Goal: Task Accomplishment & Management: Complete application form

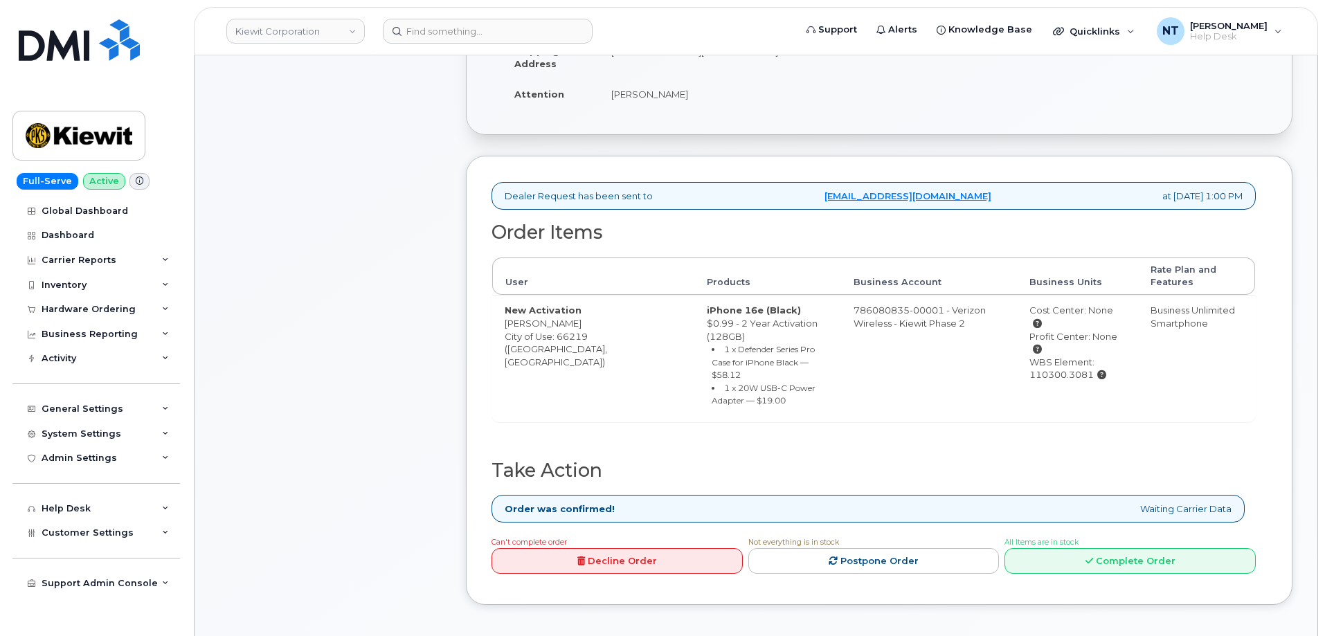
scroll to position [415, 0]
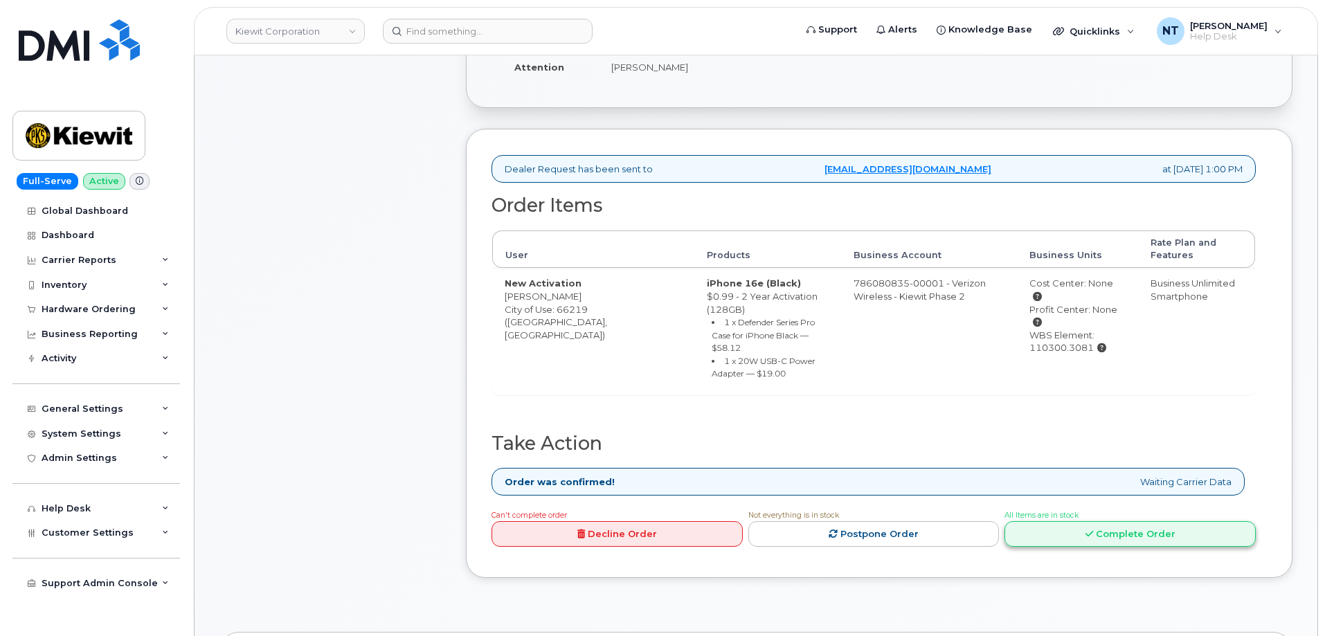
click at [1114, 521] on link "Complete Order" at bounding box center [1130, 534] width 251 height 26
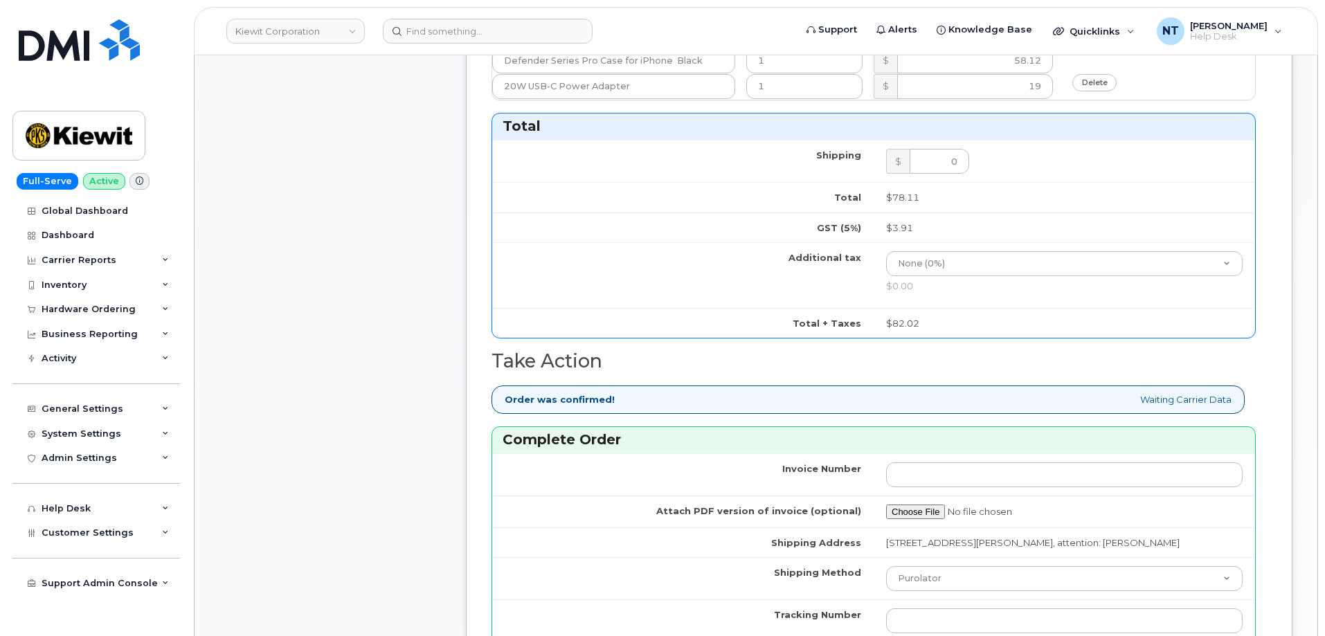
scroll to position [1246, 0]
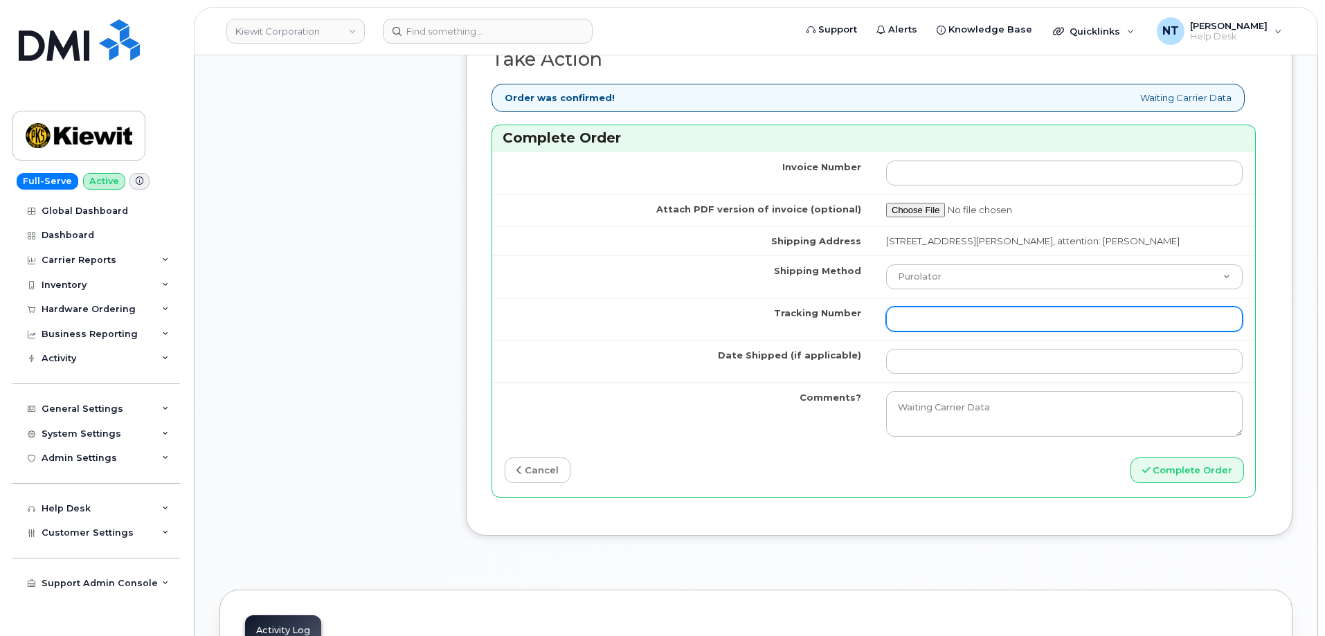
drag, startPoint x: 978, startPoint y: 337, endPoint x: 972, endPoint y: 332, distance: 7.8
click at [978, 332] on input "Tracking Number" at bounding box center [1064, 319] width 357 height 25
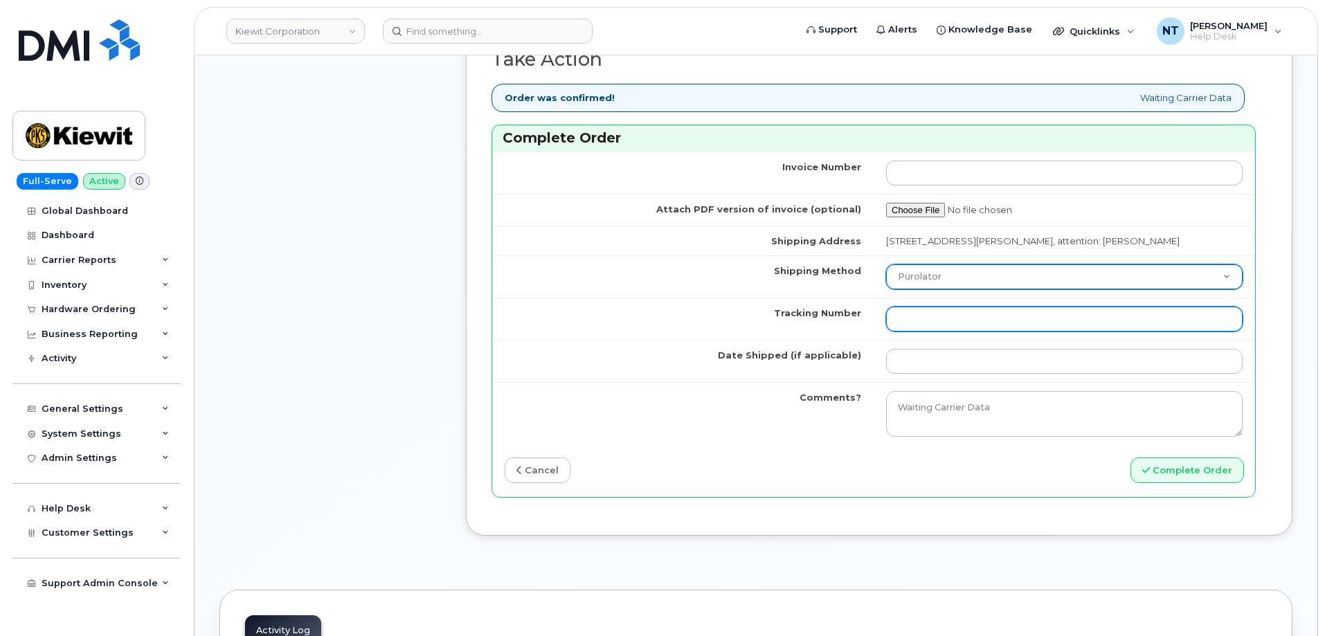
paste input "444401120403"
type input "444401120403"
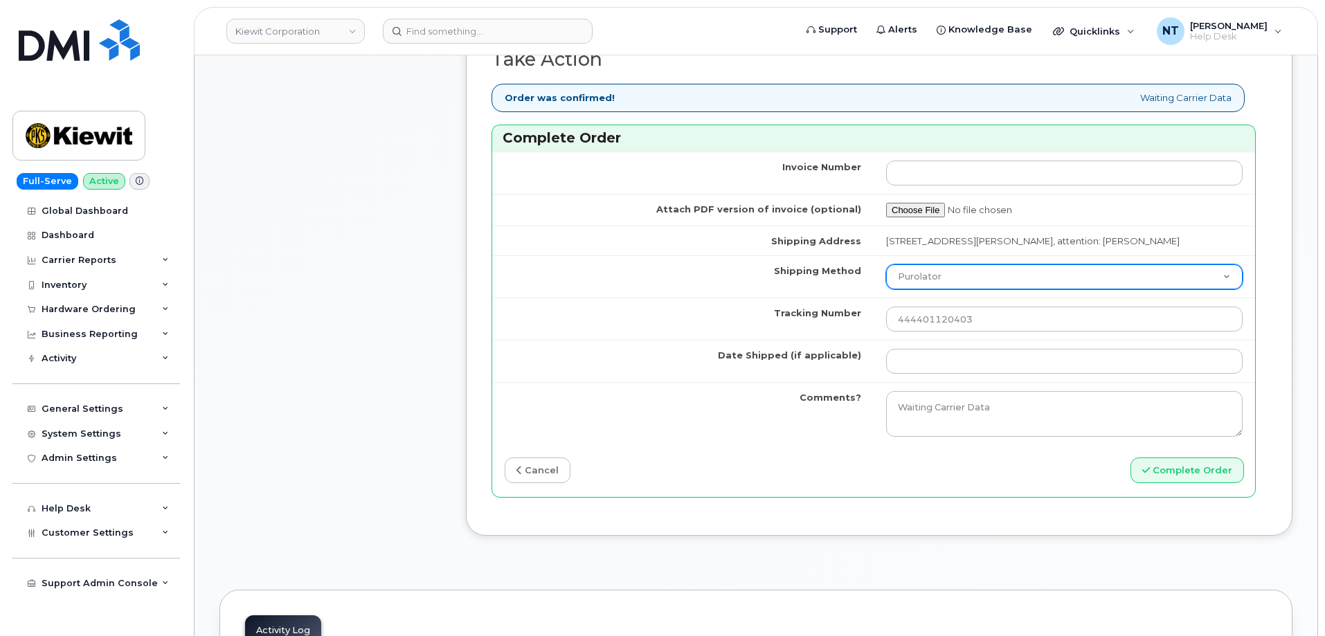
click at [939, 282] on select "Purolator UPS FedEx Canada Post Courier Other Drop Off Pick Up" at bounding box center [1064, 276] width 357 height 25
select select "FedEx"
click at [886, 277] on select "Purolator UPS FedEx Canada Post Courier Other Drop Off Pick Up" at bounding box center [1064, 276] width 357 height 25
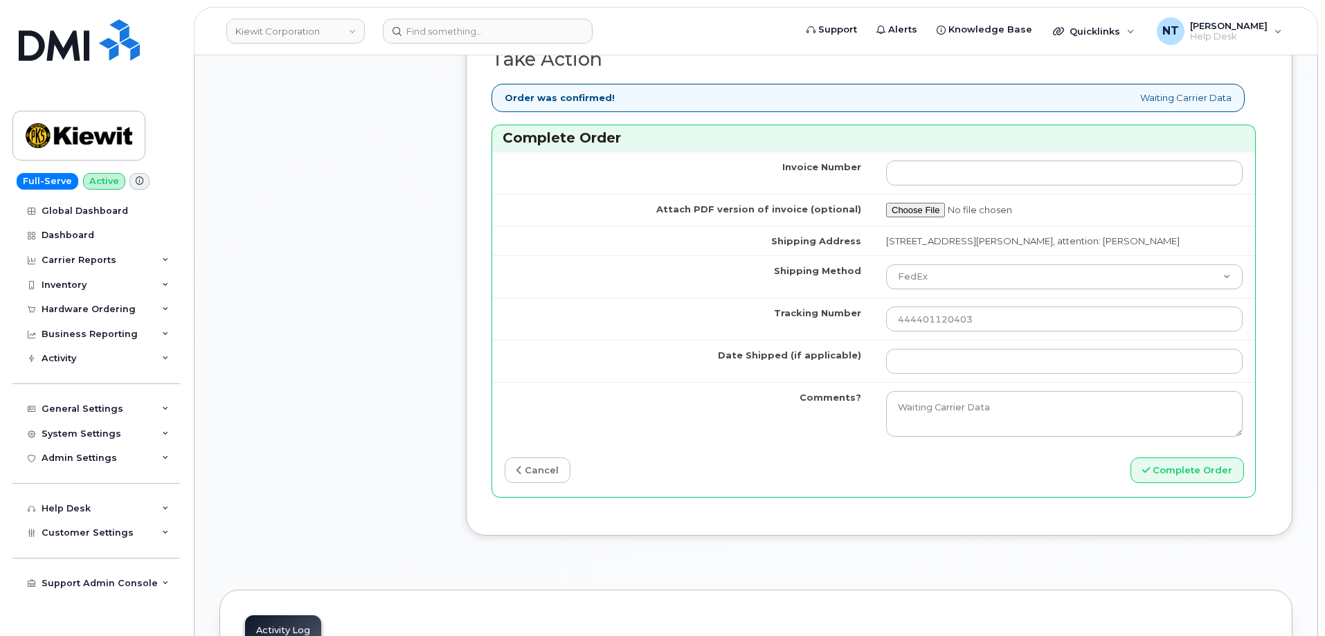
click at [930, 382] on td at bounding box center [1064, 361] width 381 height 42
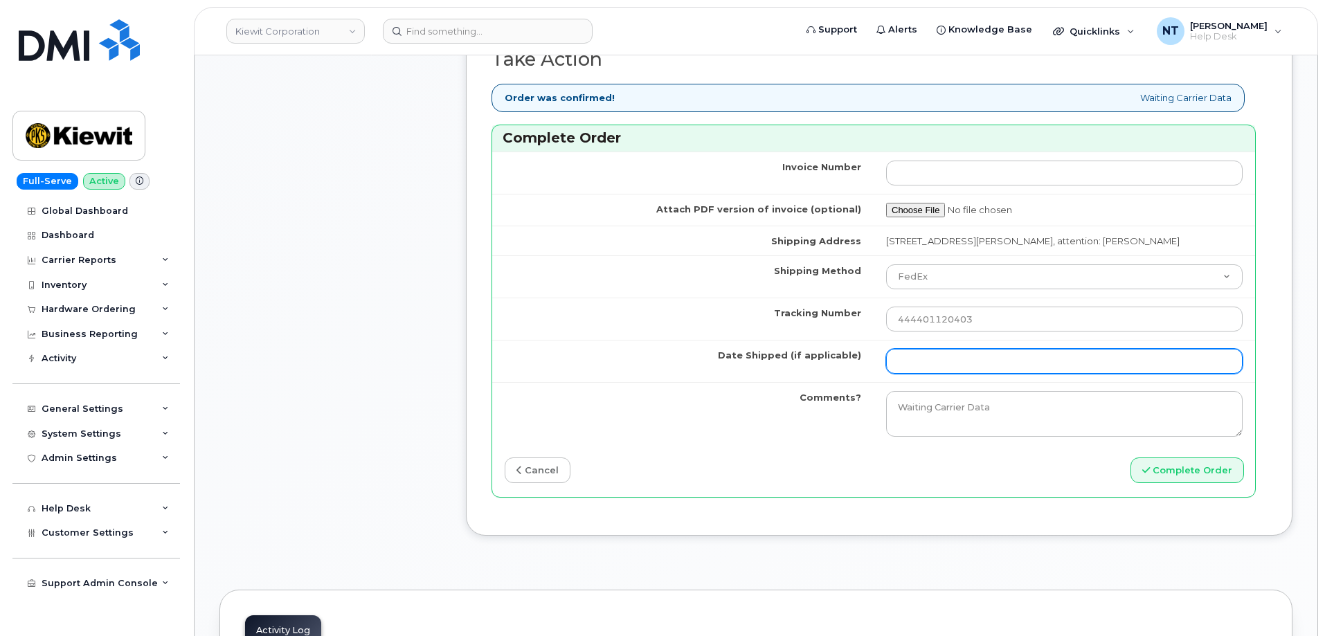
click at [932, 374] on input "Date Shipped (if applicable)" at bounding box center [1064, 361] width 357 height 25
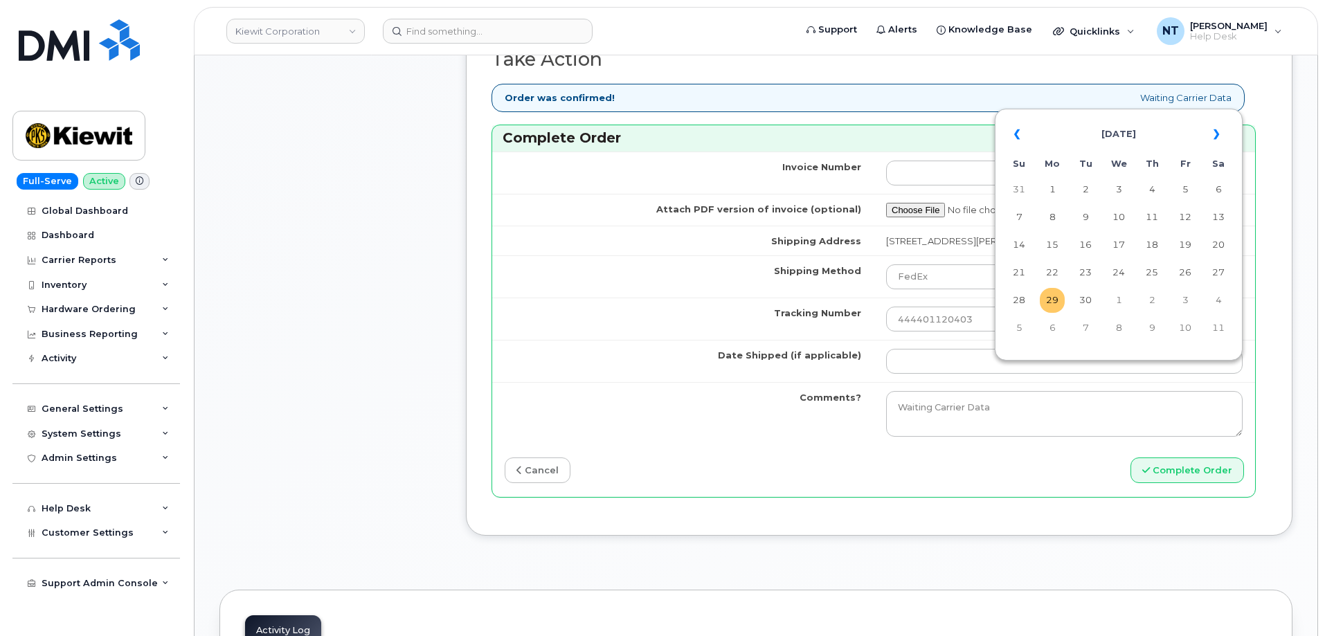
click at [1049, 301] on td "29" at bounding box center [1052, 300] width 25 height 25
type input "[DATE]"
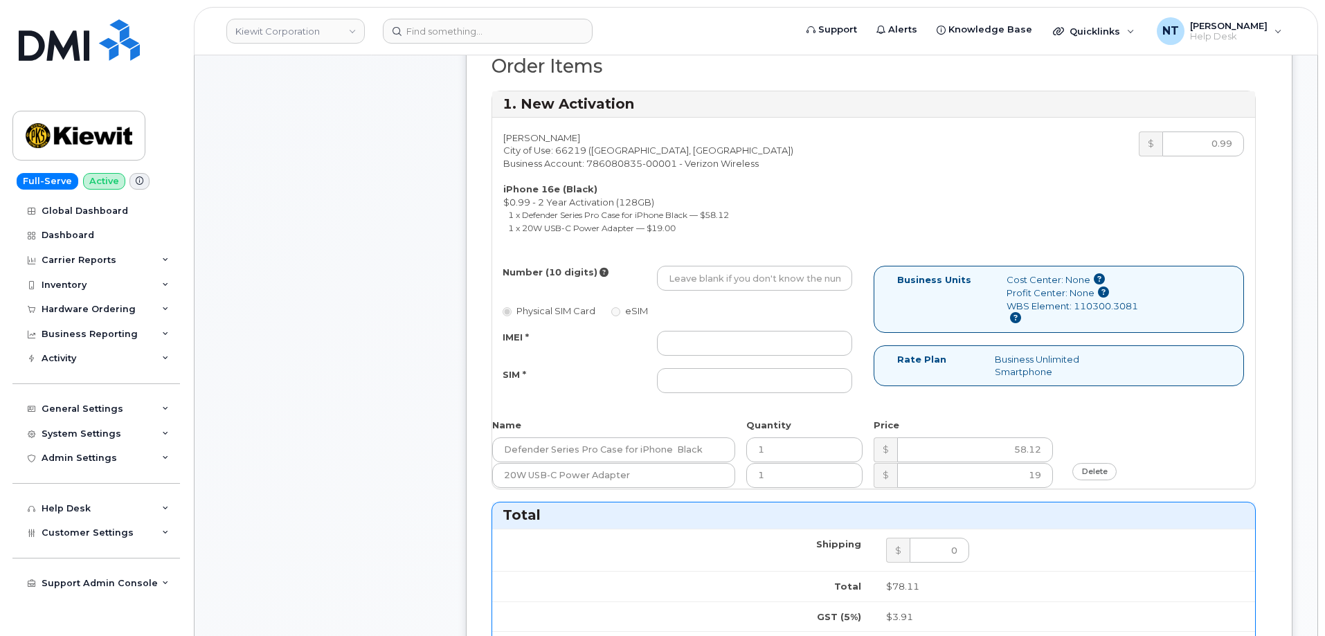
scroll to position [554, 0]
click at [702, 346] on input "IMEI *" at bounding box center [754, 344] width 195 height 25
paste input "352700321652082"
type input "352700321652082"
click at [741, 379] on input "SIM *" at bounding box center [754, 382] width 195 height 25
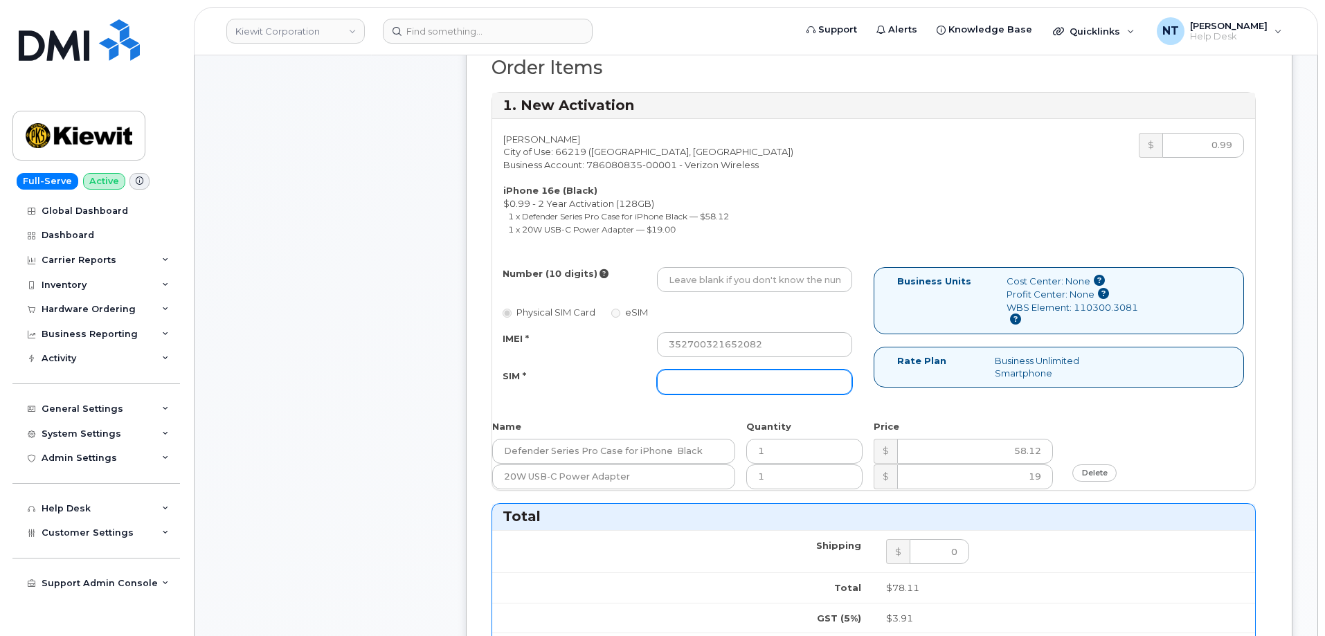
paste input "89043052010008889625015552667195"
type input "89043052010008889625015552667195"
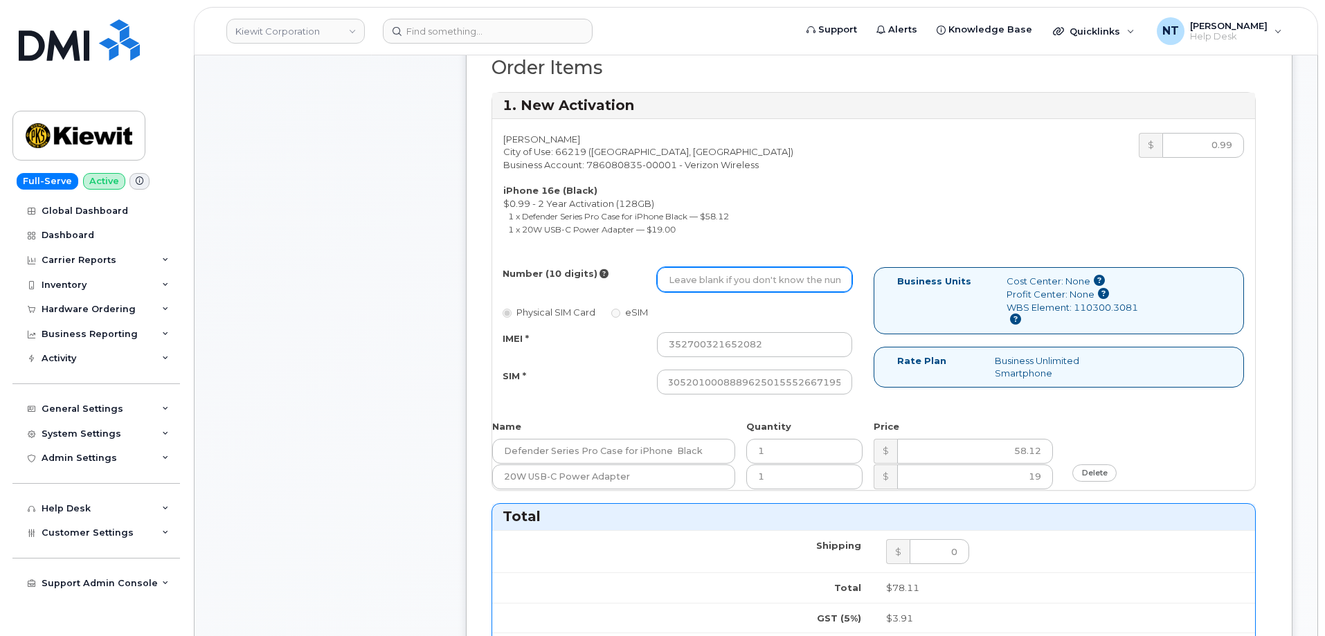
drag, startPoint x: 739, startPoint y: 280, endPoint x: 726, endPoint y: 276, distance: 13.8
click at [739, 280] on input "Number (10 digits)" at bounding box center [754, 279] width 195 height 25
click at [696, 270] on input "Number (10 digits)" at bounding box center [754, 279] width 195 height 25
paste input "913-946-2704"
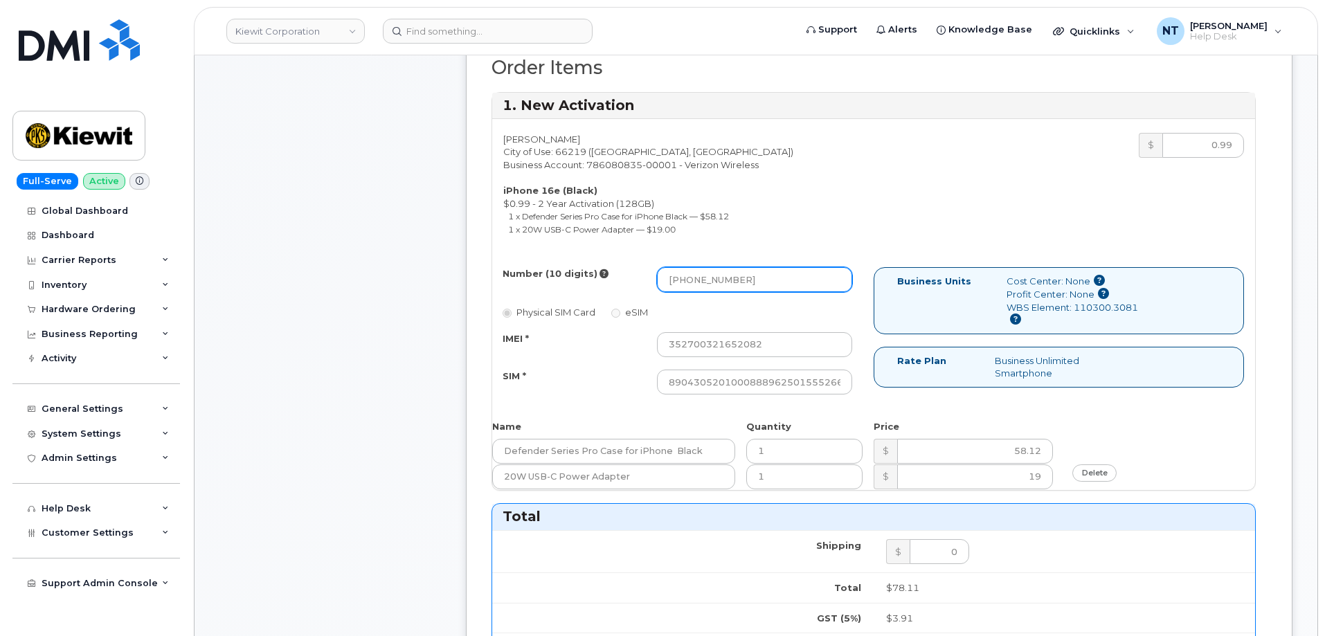
click at [716, 282] on input "913-946-2704" at bounding box center [754, 279] width 195 height 25
drag, startPoint x: 689, startPoint y: 282, endPoint x: 704, endPoint y: 282, distance: 15.2
click at [704, 282] on input "9139462704" at bounding box center [754, 279] width 195 height 25
type input "9139462704"
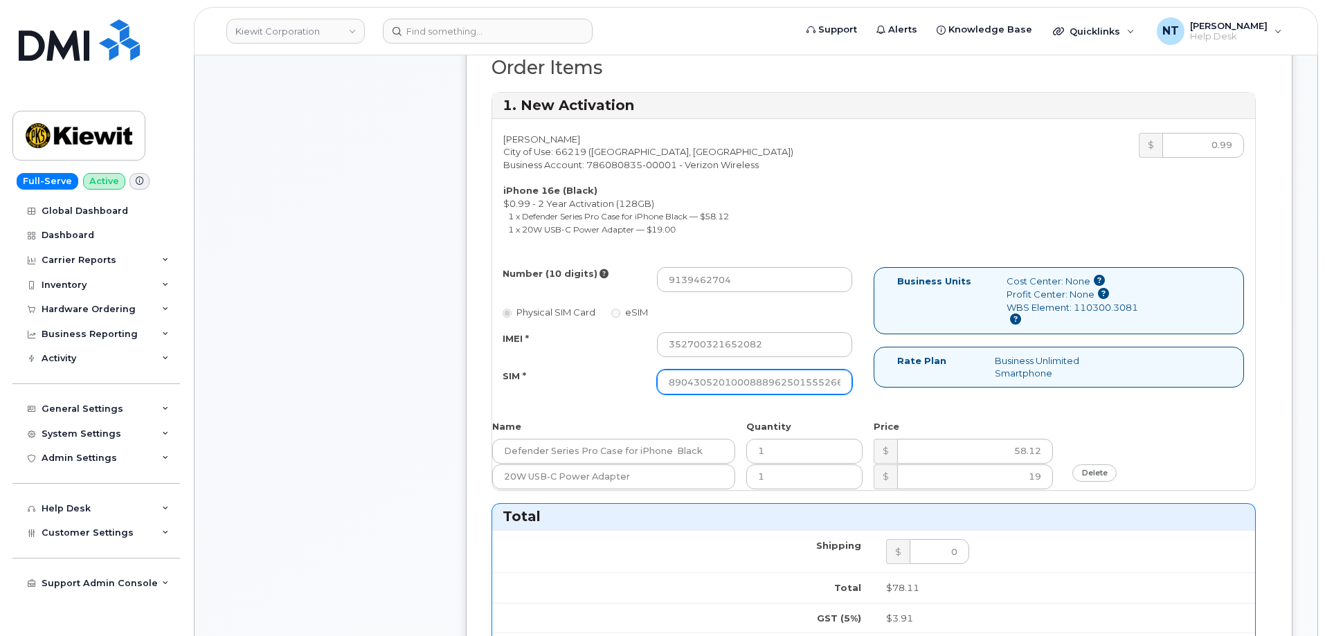
scroll to position [0, 27]
drag, startPoint x: 787, startPoint y: 385, endPoint x: 897, endPoint y: 384, distance: 109.4
click at [897, 384] on div "Number (10 digits) 9139462704 Physical SIM Card eSIM IMEI * 352700321652082 SIM…" at bounding box center [873, 337] width 763 height 140
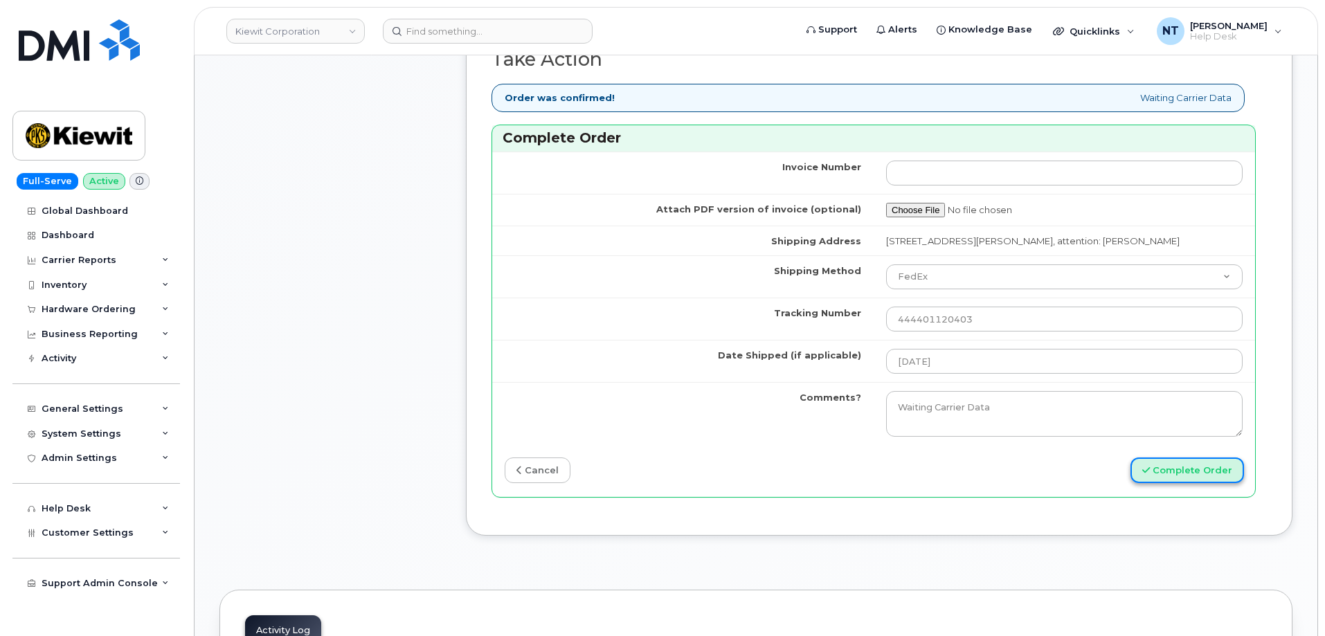
scroll to position [0, 0]
drag, startPoint x: 1170, startPoint y: 480, endPoint x: 1178, endPoint y: 484, distance: 9.0
click at [1178, 483] on button "Complete Order" at bounding box center [1188, 471] width 114 height 26
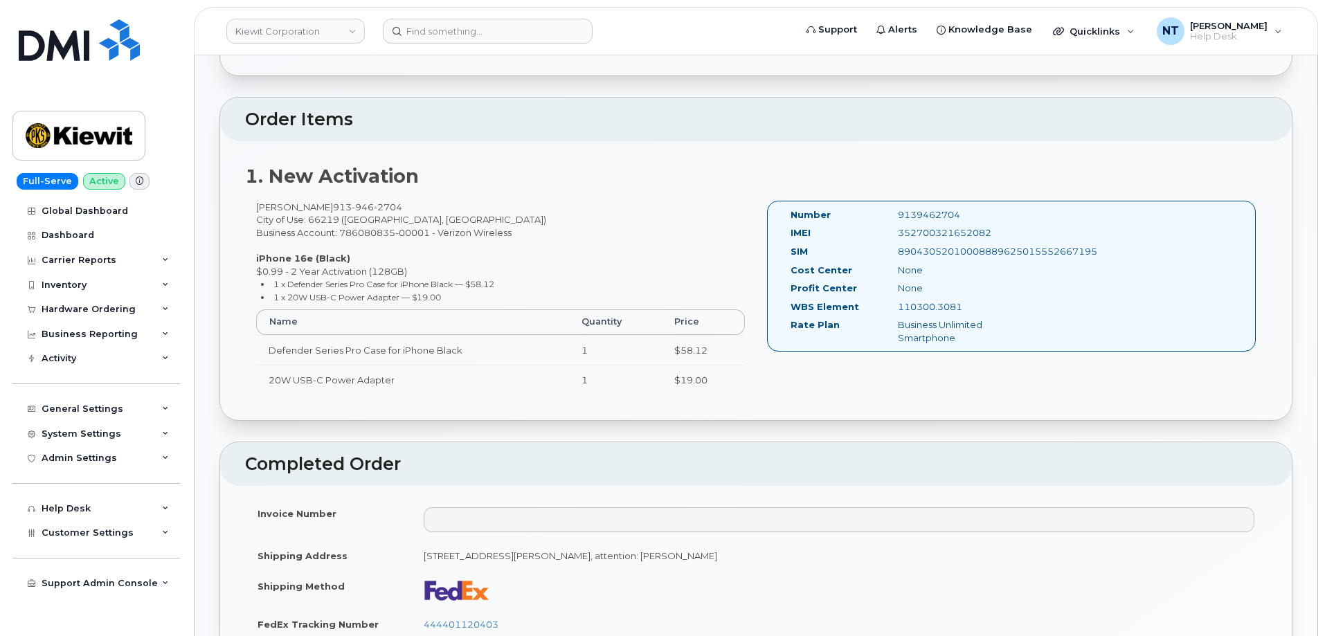
scroll to position [415, 0]
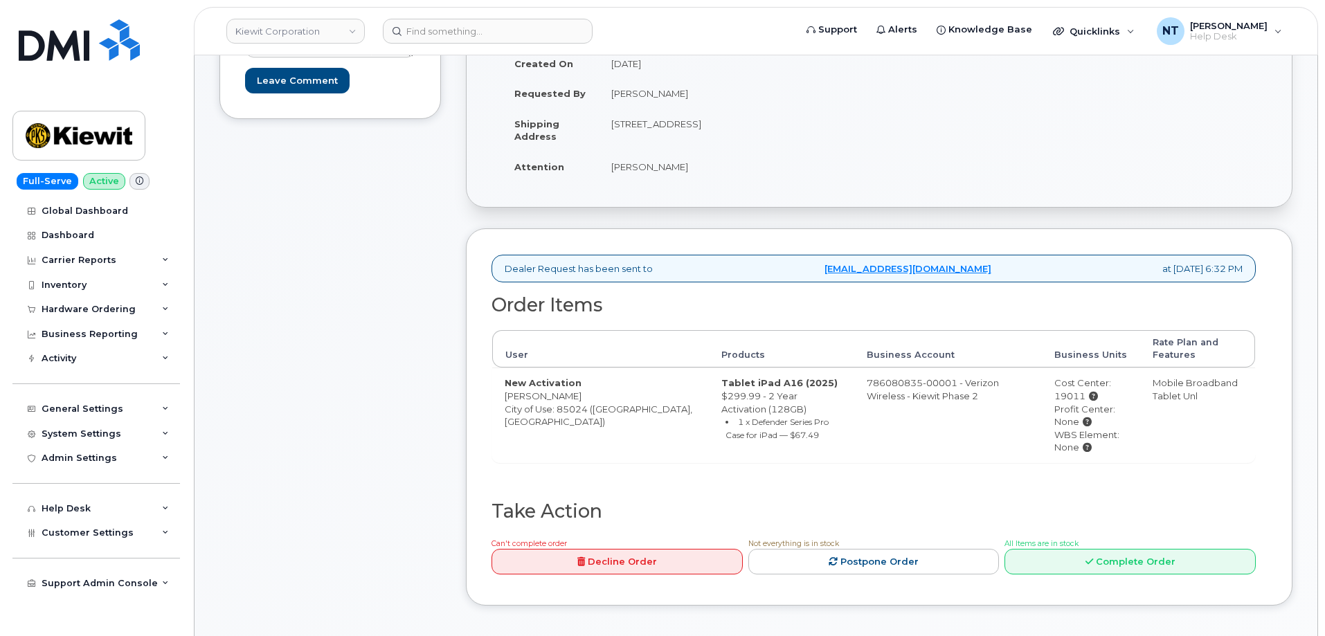
scroll to position [348, 0]
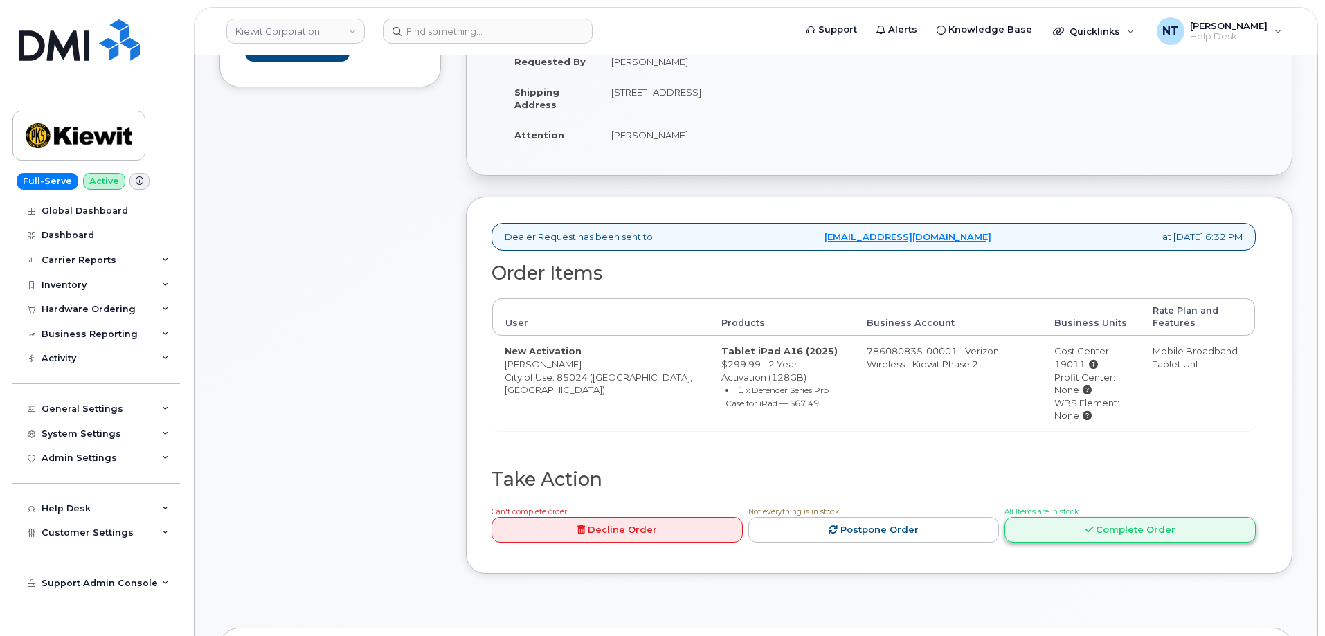
click at [1177, 526] on link "Complete Order" at bounding box center [1130, 530] width 251 height 26
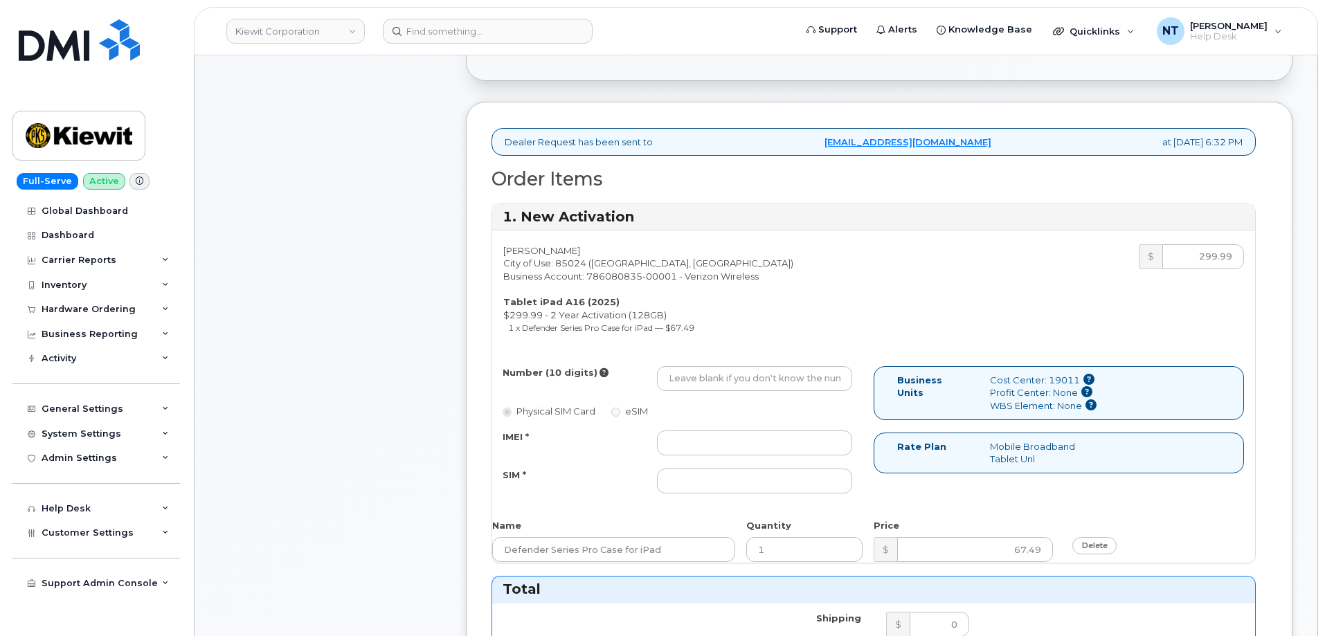
scroll to position [624, 0]
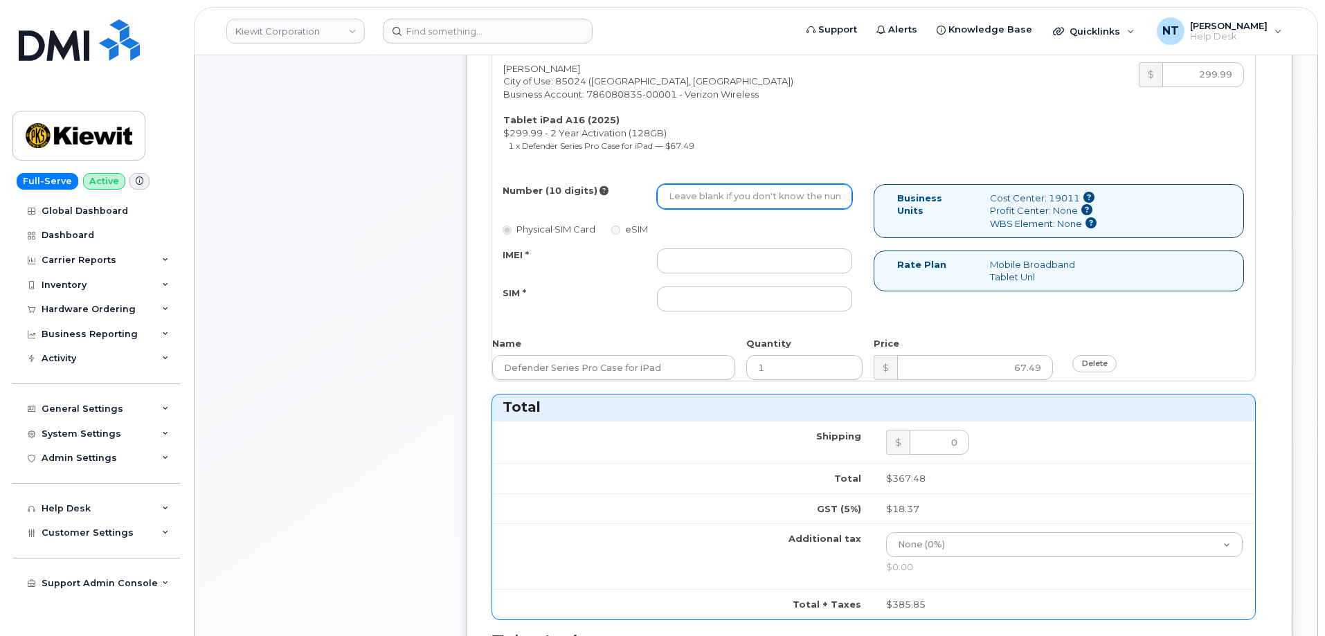
click at [711, 194] on input "Number (10 digits)" at bounding box center [754, 196] width 195 height 25
paste input "623-633-5331"
click at [715, 195] on input "623-633-5331" at bounding box center [754, 196] width 195 height 25
drag, startPoint x: 687, startPoint y: 202, endPoint x: 705, endPoint y: 201, distance: 17.3
click at [705, 201] on input "6236335331" at bounding box center [754, 196] width 195 height 25
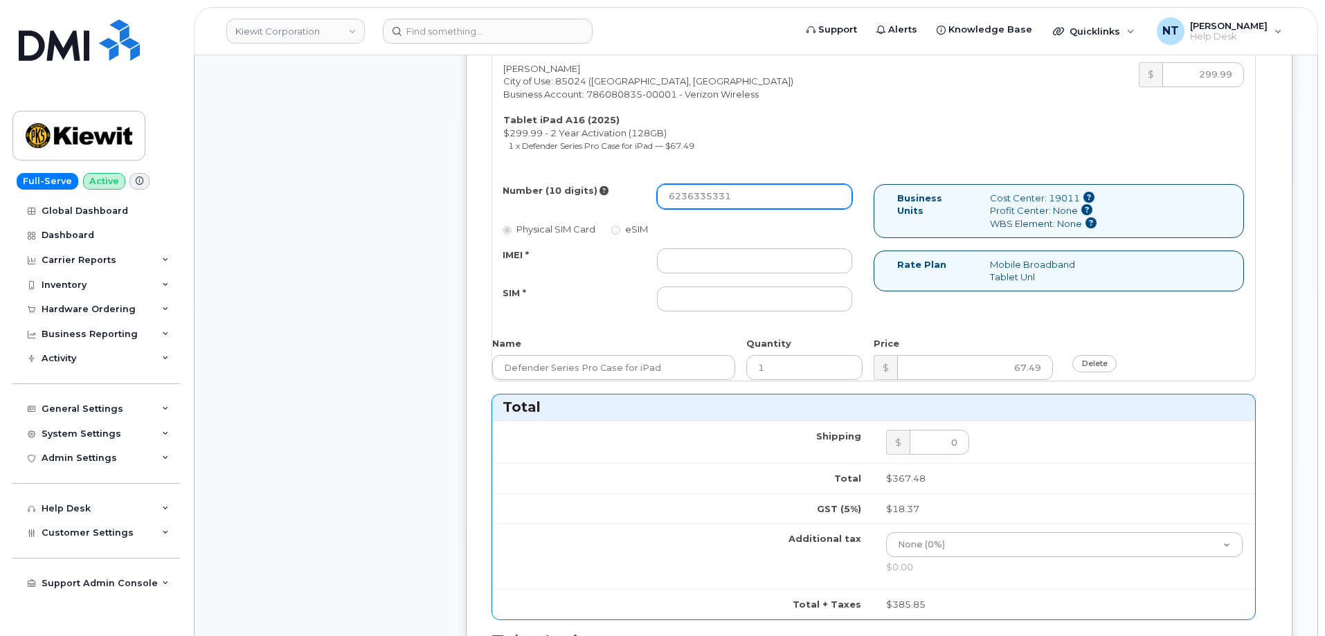
type input "6236335331"
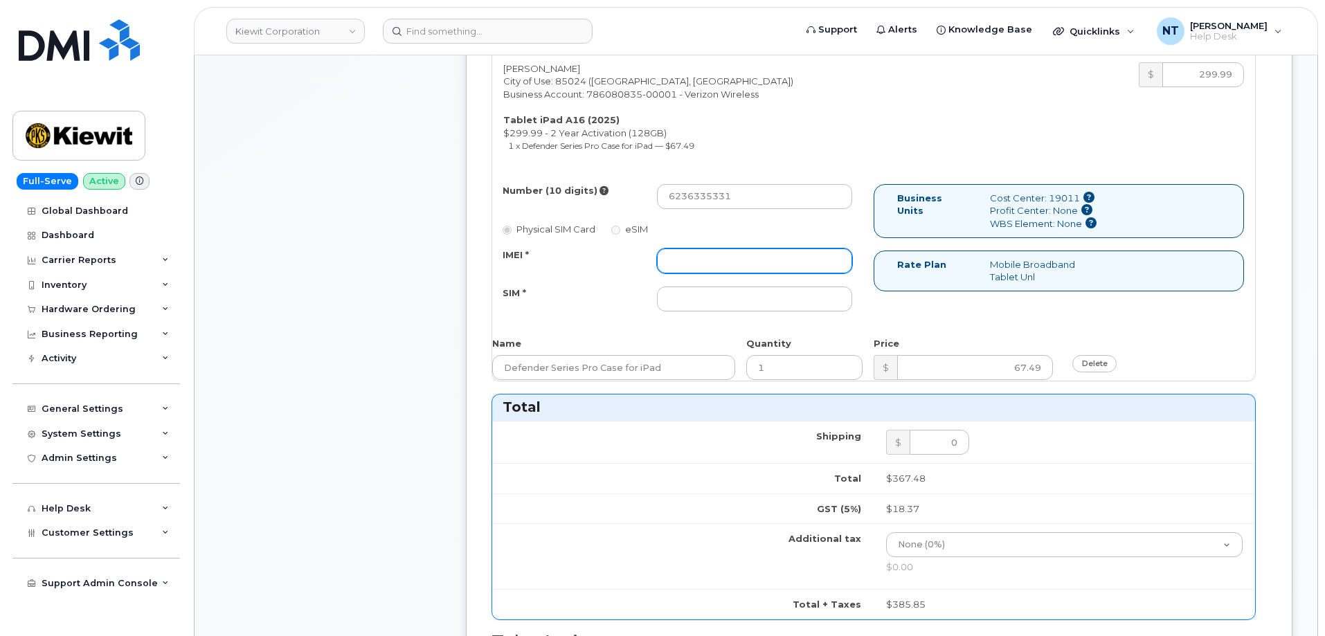
click at [726, 253] on input "IMEI *" at bounding box center [754, 261] width 195 height 25
paste input "352302616588103"
type input "352302616588103"
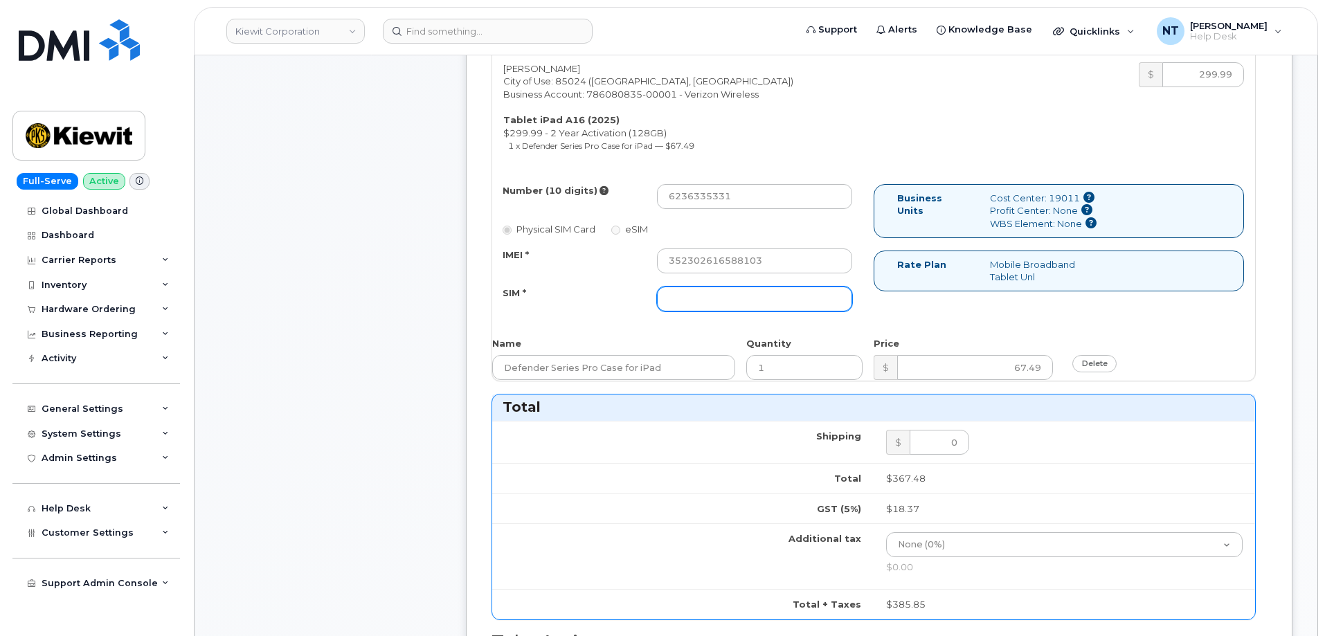
click at [727, 306] on input "SIM *" at bounding box center [754, 299] width 195 height 25
paste input "89049032007408888700207494137333"
type input "89049032007408888700207494137333"
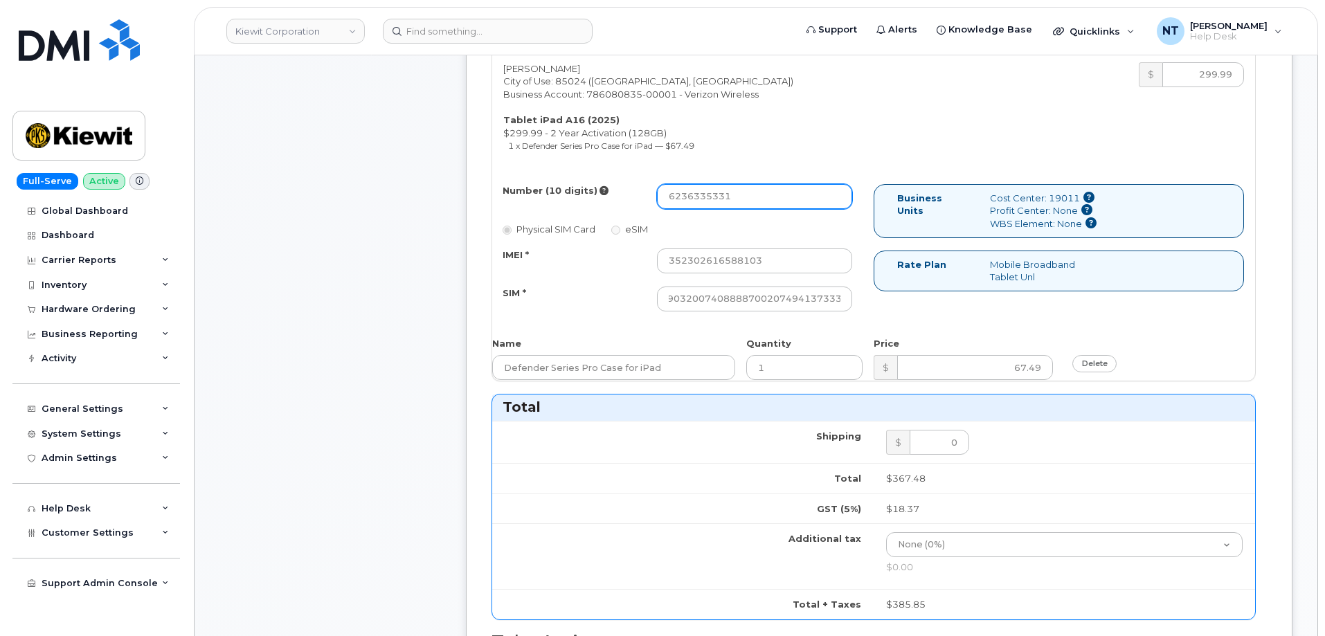
scroll to position [0, 0]
drag, startPoint x: 689, startPoint y: 199, endPoint x: 705, endPoint y: 201, distance: 16.7
click at [705, 201] on input "6236335331" at bounding box center [754, 196] width 195 height 25
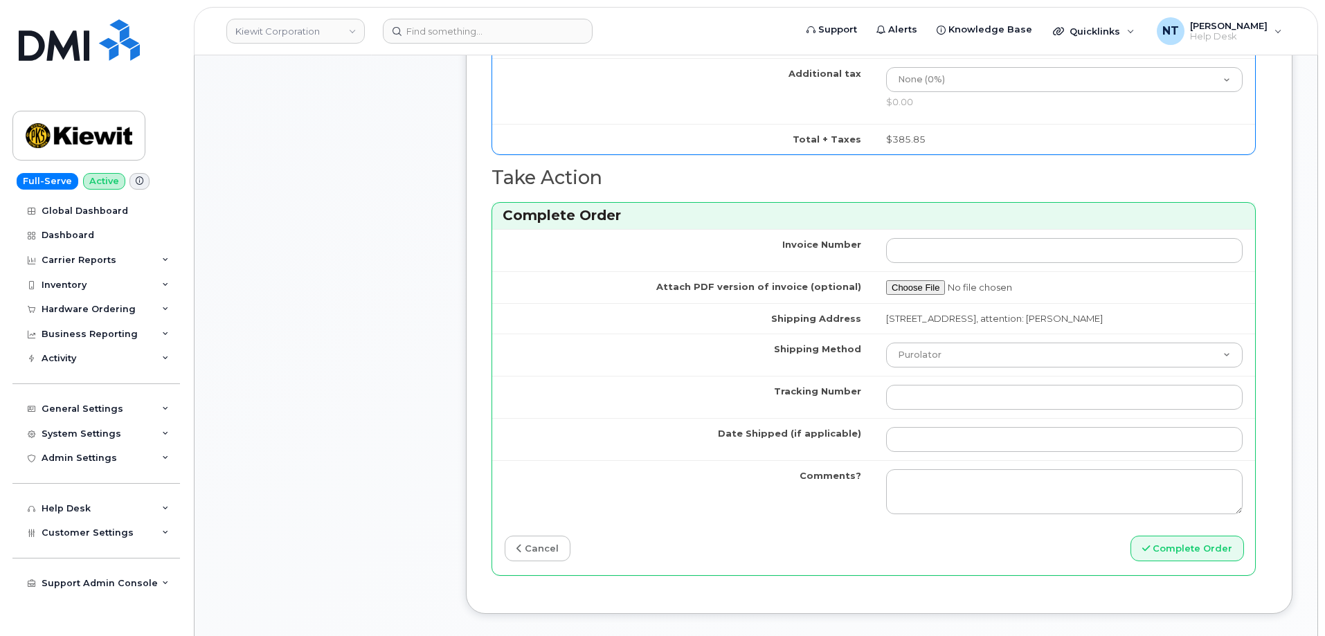
scroll to position [1109, 0]
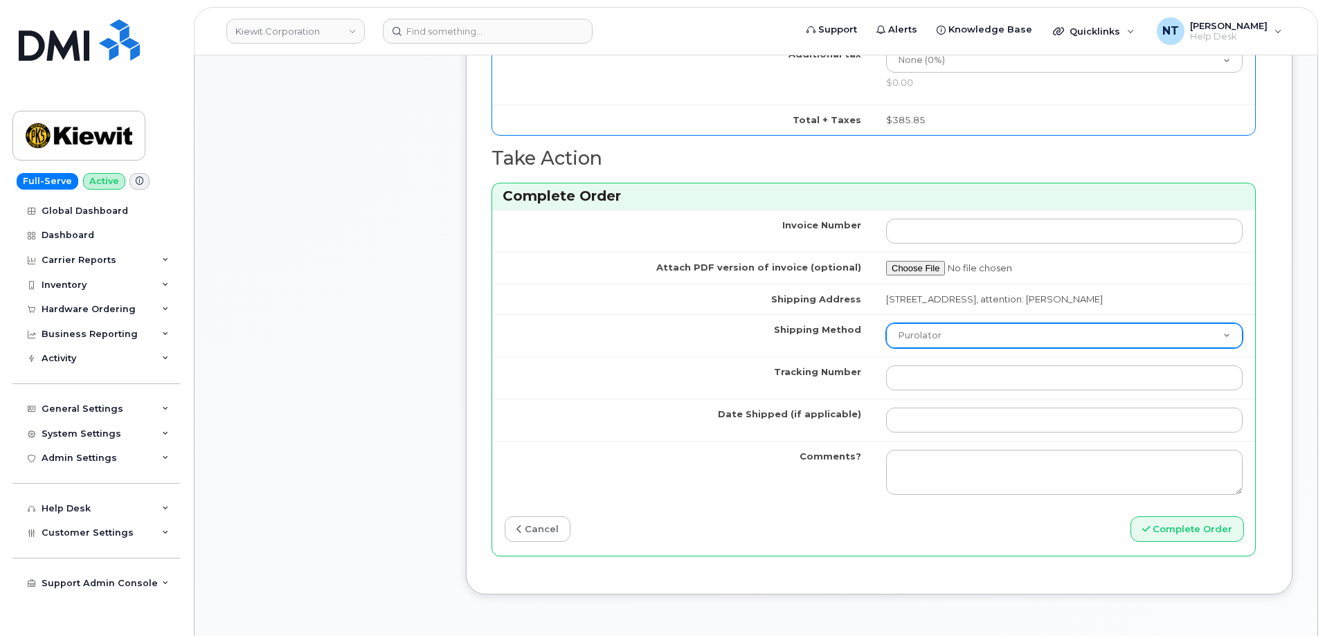
click at [942, 348] on select "Purolator UPS FedEx Canada Post Courier Other Drop Off Pick Up" at bounding box center [1064, 335] width 357 height 25
select select "FedEx"
click at [886, 336] on select "Purolator UPS FedEx Canada Post Courier Other Drop Off Pick Up" at bounding box center [1064, 335] width 357 height 25
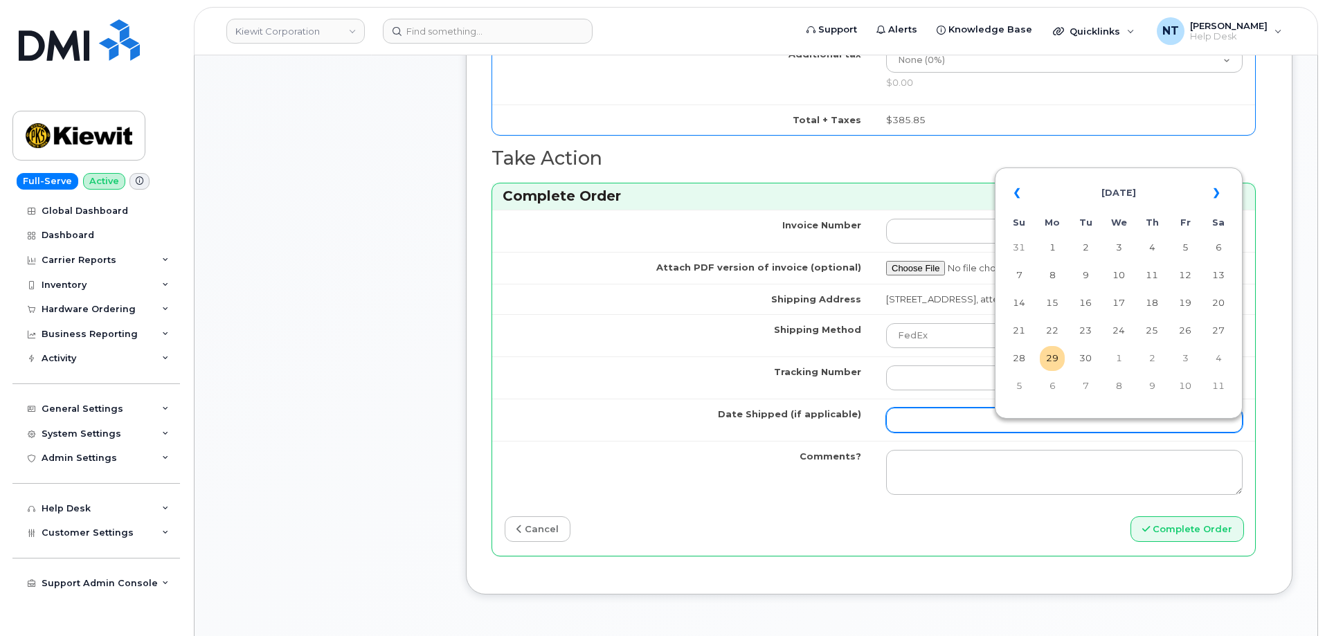
drag, startPoint x: 928, startPoint y: 431, endPoint x: 976, endPoint y: 404, distance: 55.8
click at [928, 431] on input "Date Shipped (if applicable)" at bounding box center [1064, 420] width 357 height 25
drag, startPoint x: 1054, startPoint y: 355, endPoint x: 953, endPoint y: 369, distance: 101.3
click at [1054, 355] on td "29" at bounding box center [1052, 358] width 25 height 25
type input "[DATE]"
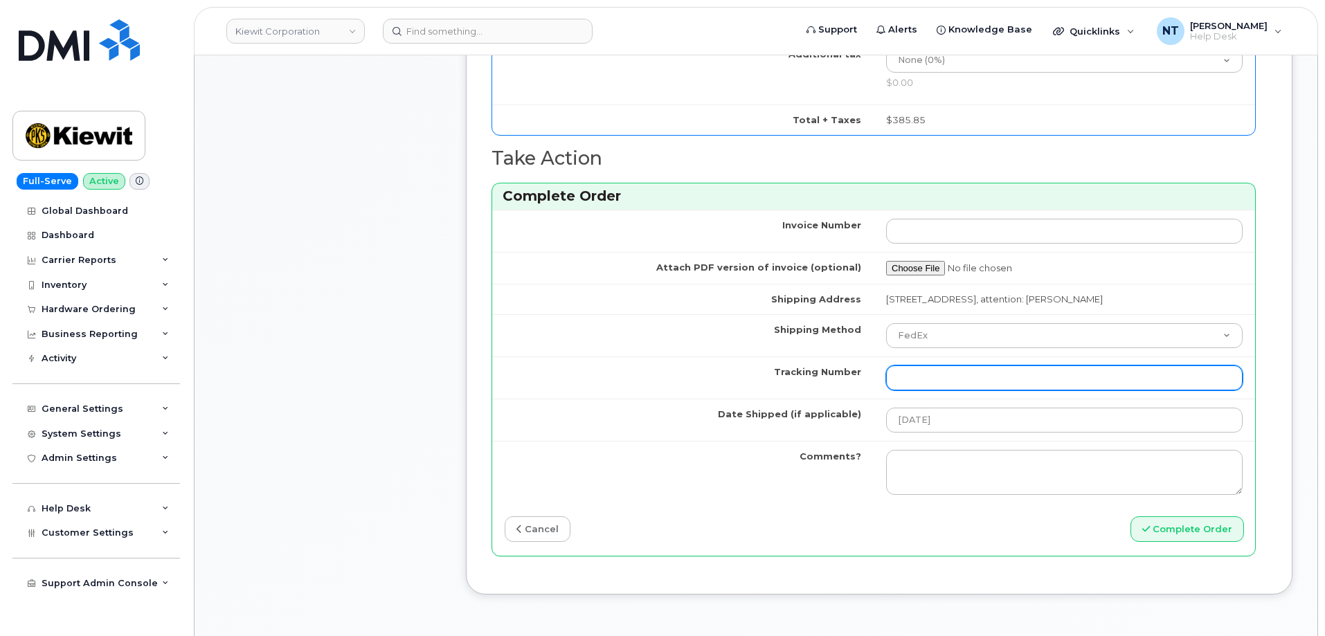
click at [948, 390] on input "Tracking Number" at bounding box center [1064, 378] width 357 height 25
paste input "444401120414"
type input "444401120414"
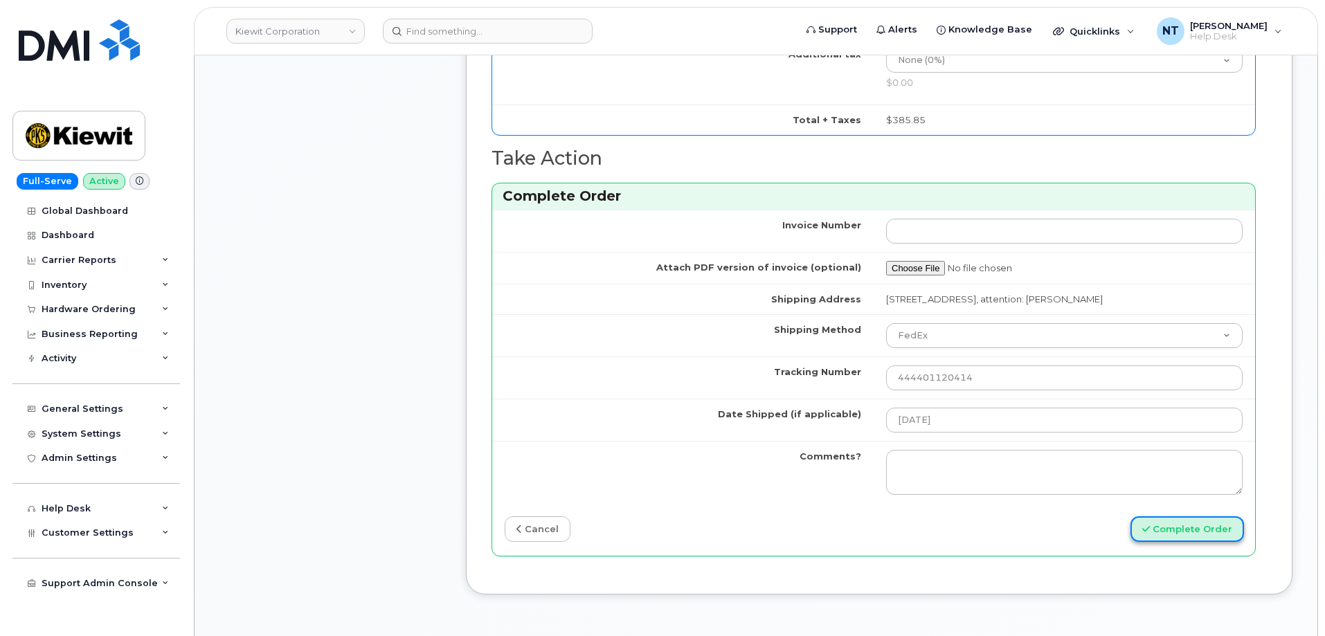
click at [1229, 542] on button "Complete Order" at bounding box center [1188, 529] width 114 height 26
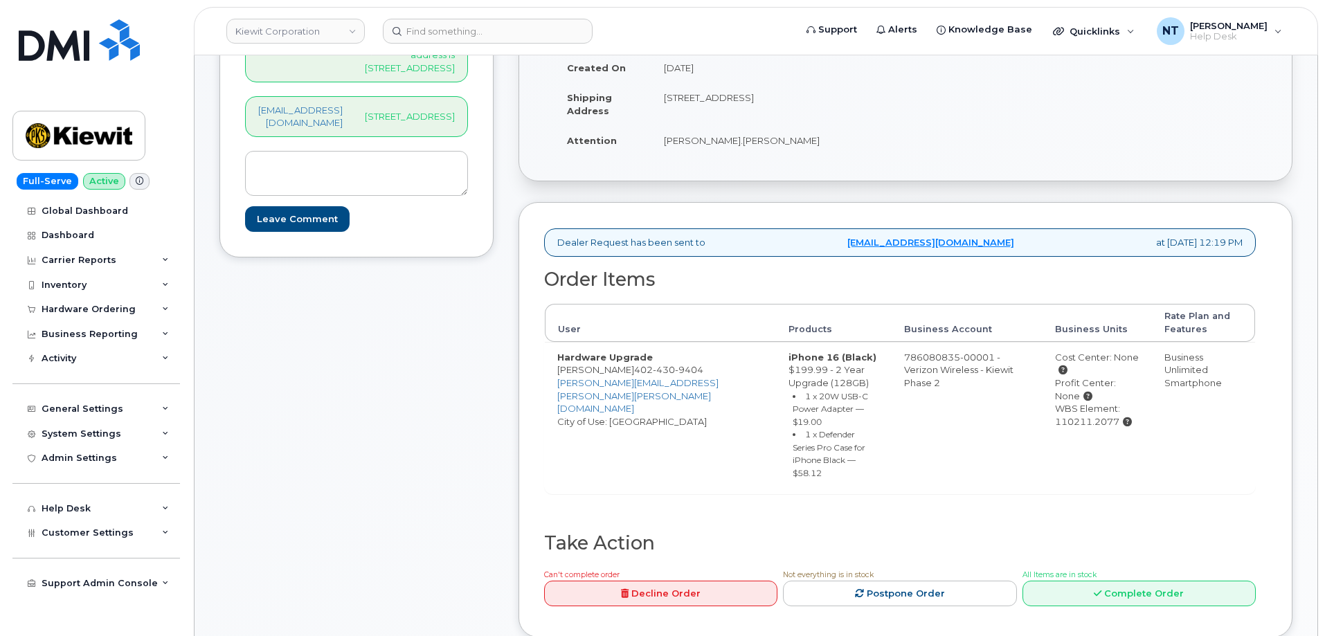
scroll to position [346, 0]
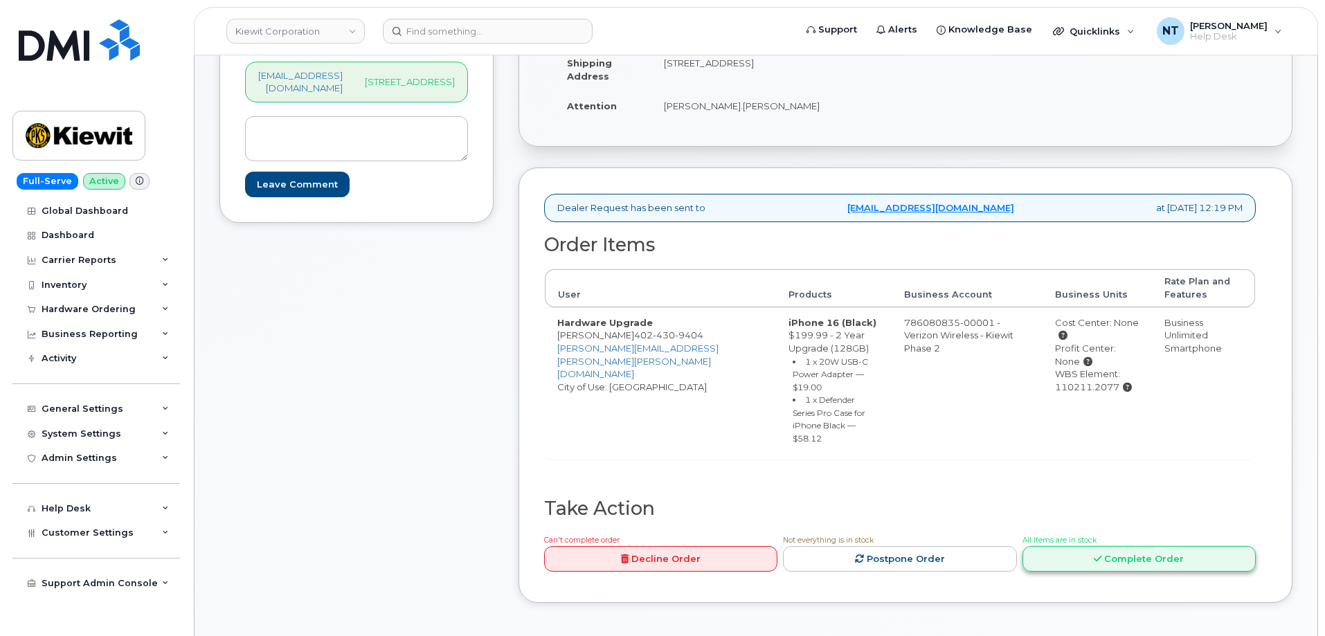
click at [1144, 546] on link "Complete Order" at bounding box center [1139, 559] width 233 height 26
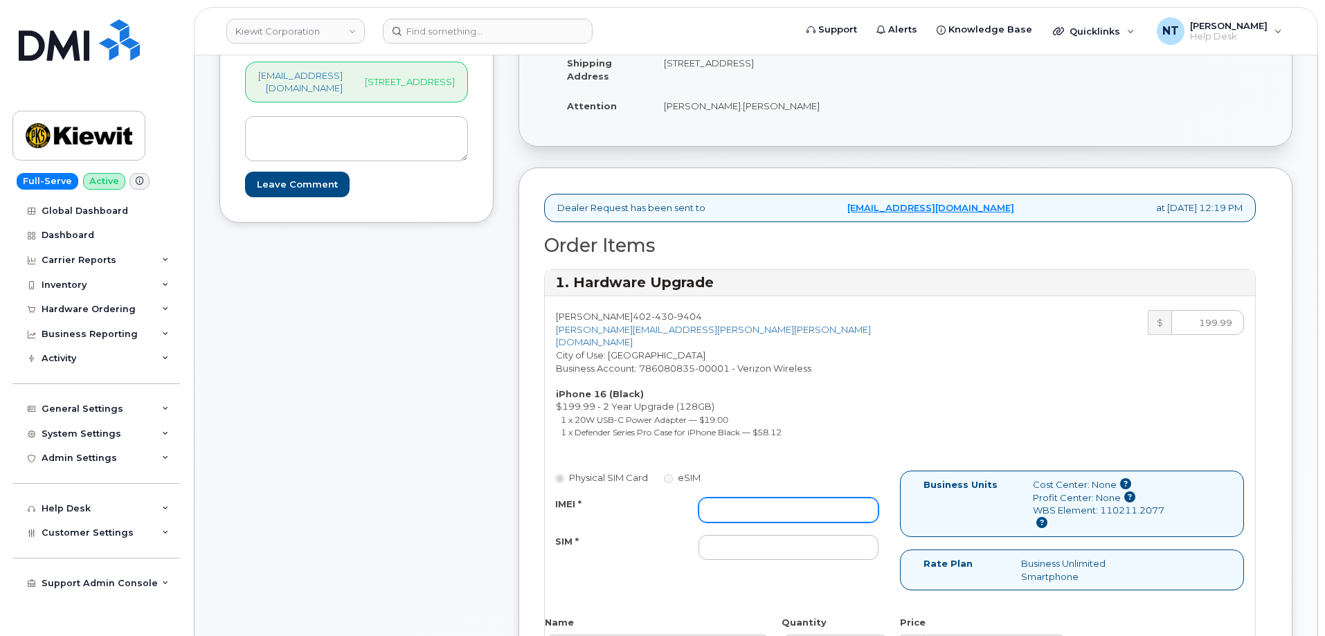
click at [723, 498] on input "IMEI *" at bounding box center [789, 510] width 180 height 25
paste input "356422162091785"
type input "356422162091785"
click at [763, 552] on div "Physical SIM Card eSIM IMEI * 356422162091785 SIM *" at bounding box center [722, 522] width 355 height 102
drag, startPoint x: 760, startPoint y: 538, endPoint x: 743, endPoint y: 537, distance: 17.4
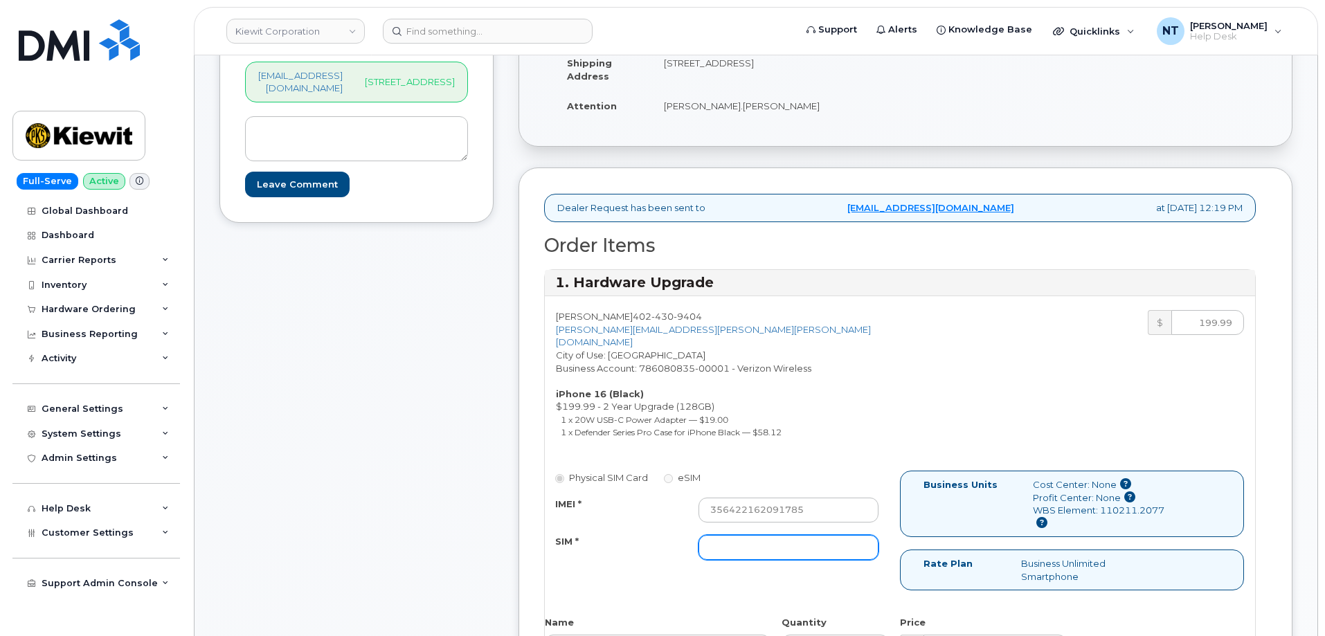
click at [760, 538] on input "SIM *" at bounding box center [789, 547] width 180 height 25
paste input "89049032007408885200215630366395"
type input "89049032007408885200215630366395"
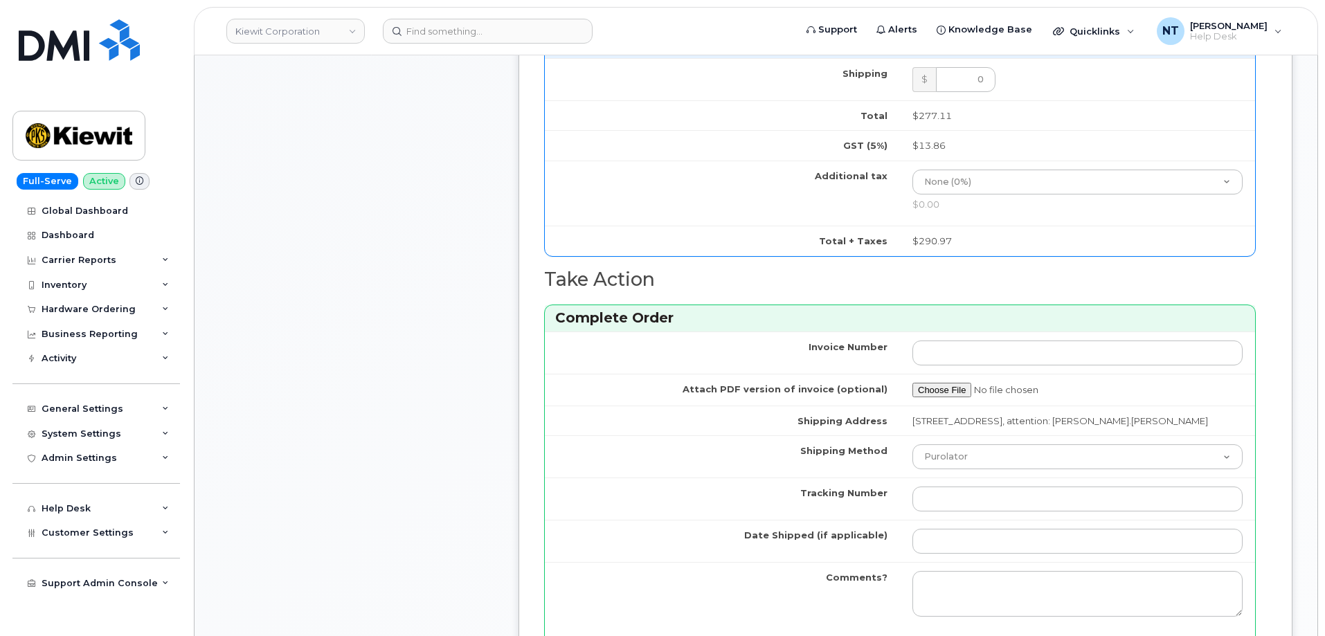
scroll to position [1038, 0]
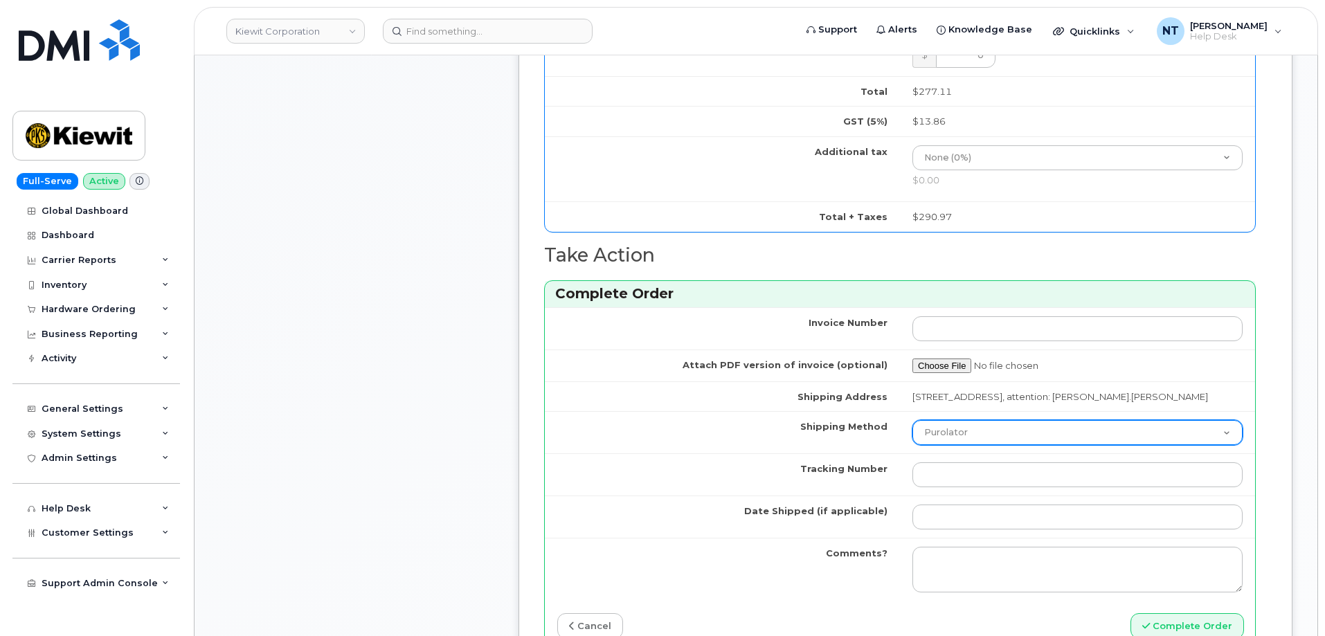
click at [971, 438] on select "Purolator UPS FedEx Canada Post Courier Other Drop Off Pick Up" at bounding box center [1077, 432] width 330 height 25
select select "FedEx"
click at [912, 420] on select "Purolator UPS FedEx Canada Post Courier Other Drop Off Pick Up" at bounding box center [1077, 432] width 330 height 25
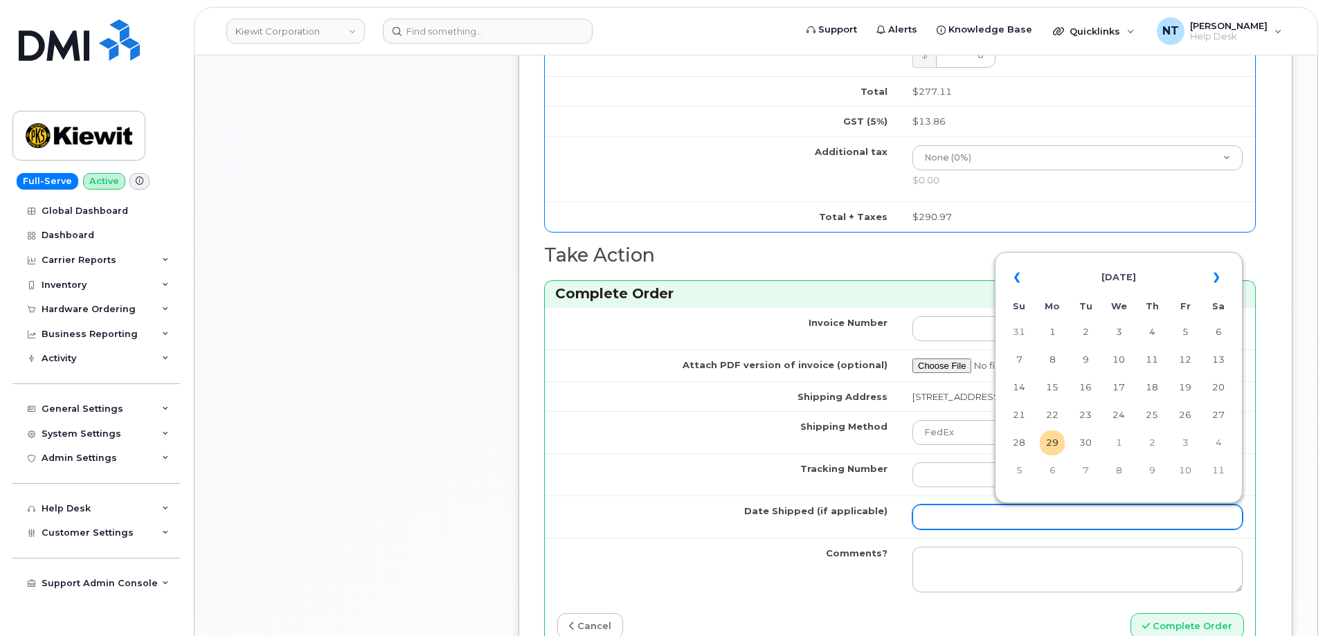
click at [954, 524] on input "Date Shipped (if applicable)" at bounding box center [1077, 517] width 330 height 25
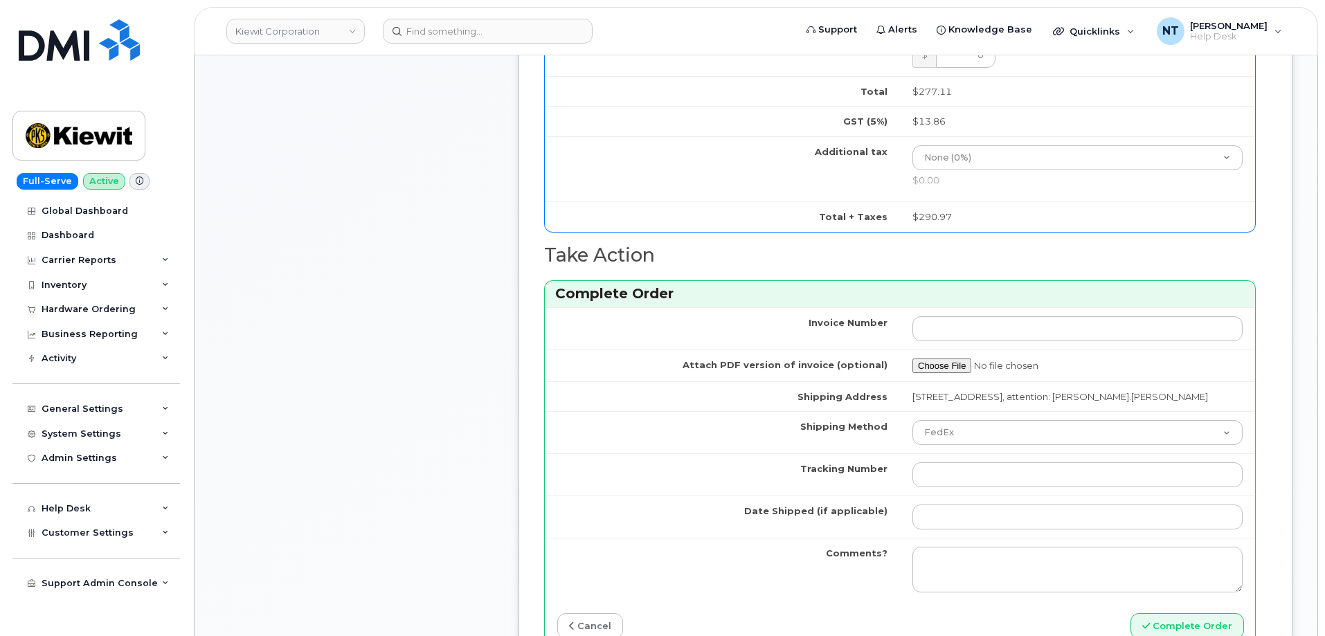
click at [1266, 435] on div "Order Items 1. Hardware Upgrade CURT MCMILLAN 402 430 9404 curt.mcmillan@kiewit…" at bounding box center [905, 105] width 723 height 1124
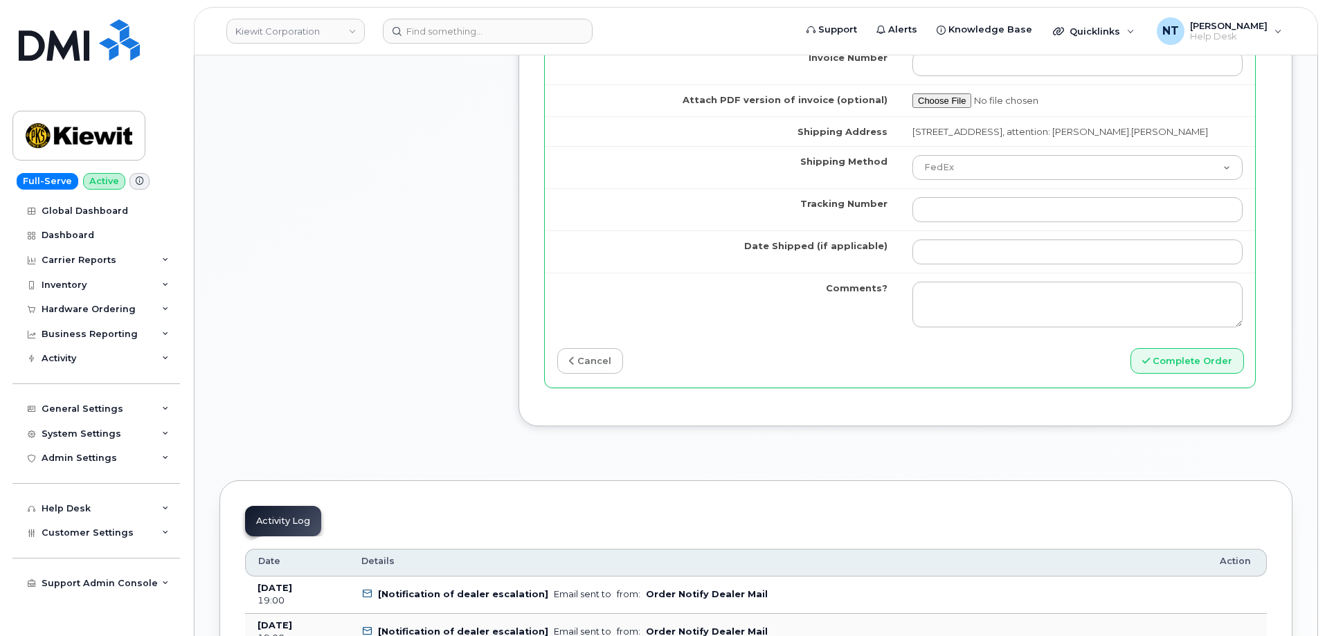
scroll to position [1315, 0]
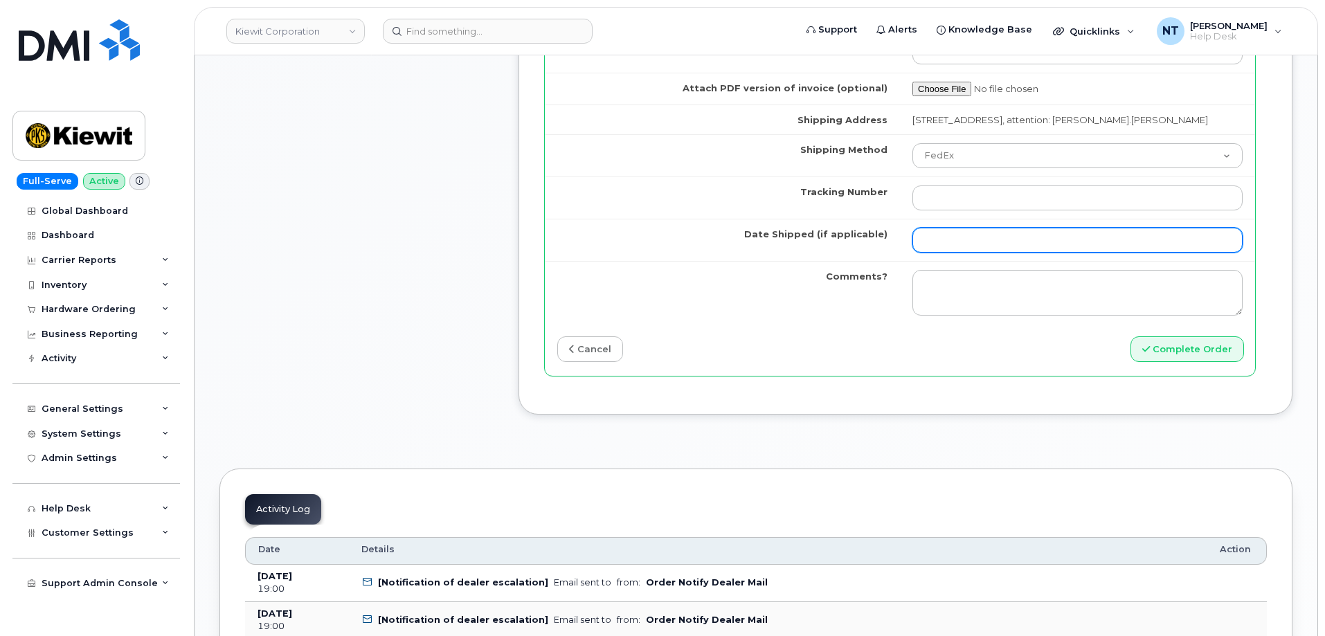
drag, startPoint x: 969, startPoint y: 240, endPoint x: 977, endPoint y: 238, distance: 8.6
click at [969, 240] on input "Date Shipped (if applicable)" at bounding box center [1077, 240] width 330 height 25
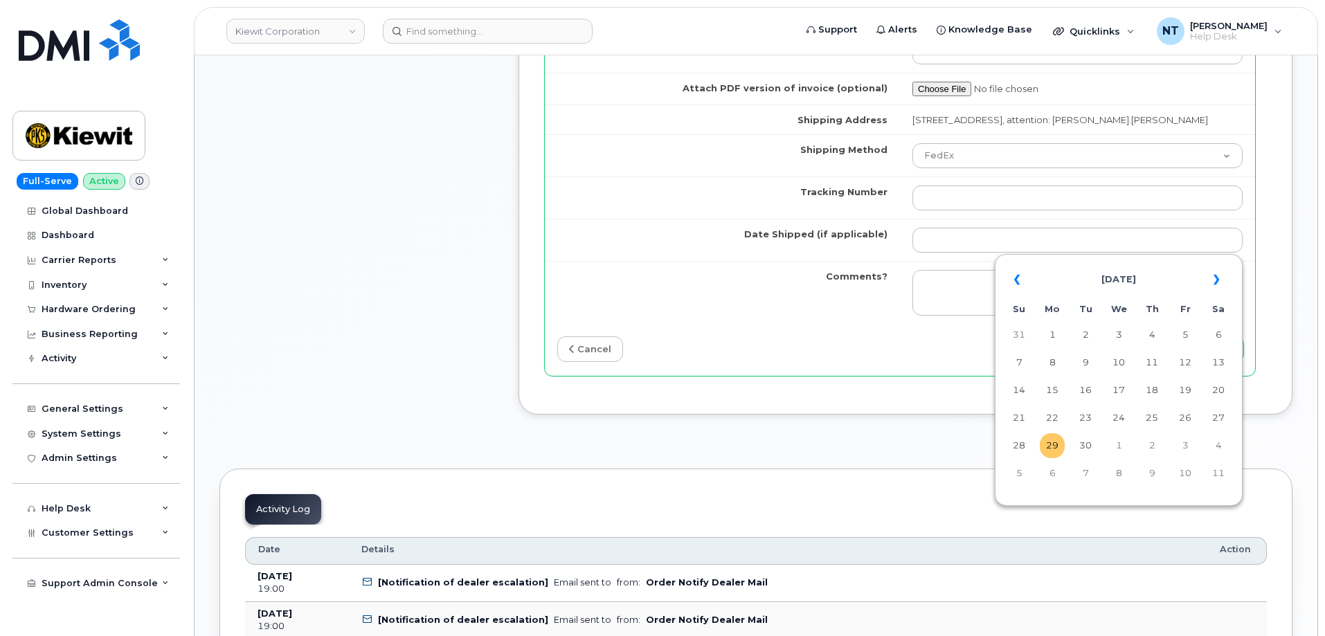
click at [1052, 449] on td "29" at bounding box center [1052, 445] width 25 height 25
type input "[DATE]"
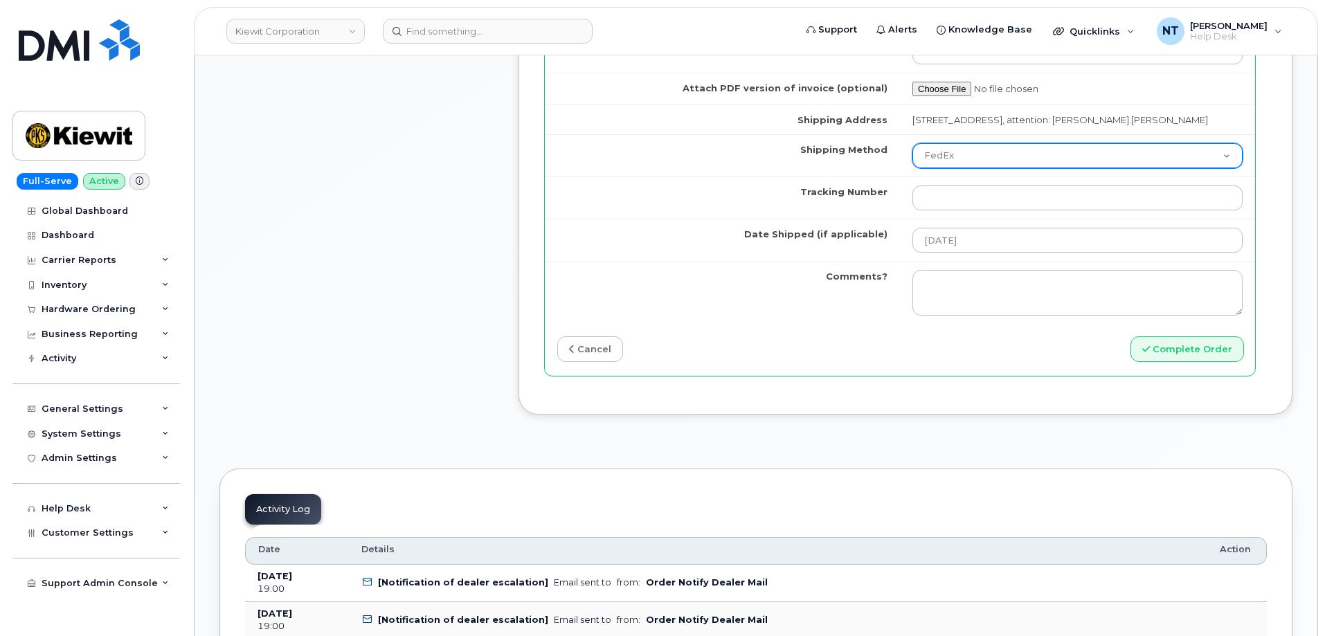
click at [944, 151] on select "Purolator UPS FedEx Canada Post Courier Other Drop Off Pick Up" at bounding box center [1077, 155] width 330 height 25
select select "UPS"
click at [912, 143] on select "Purolator UPS FedEx Canada Post Courier Other Drop Off Pick Up" at bounding box center [1077, 155] width 330 height 25
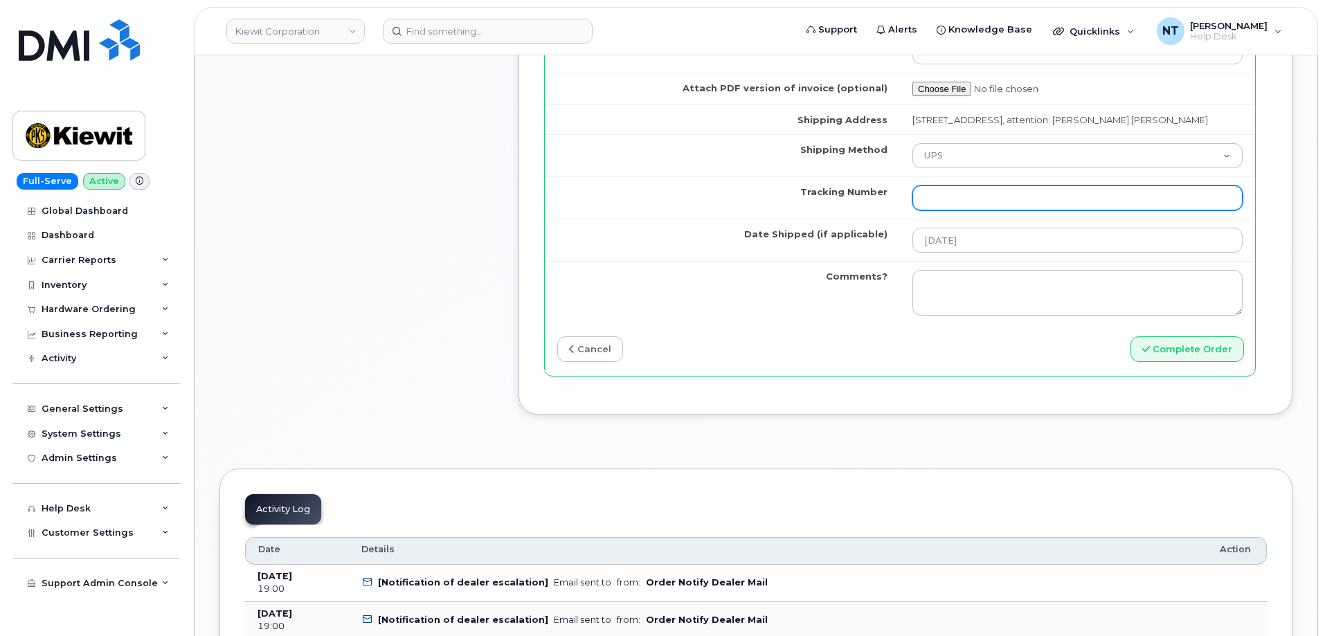
click at [928, 196] on input "Tracking Number" at bounding box center [1077, 198] width 330 height 25
paste input "1Z4367572434388601"
type input "1Z4367572434388601"
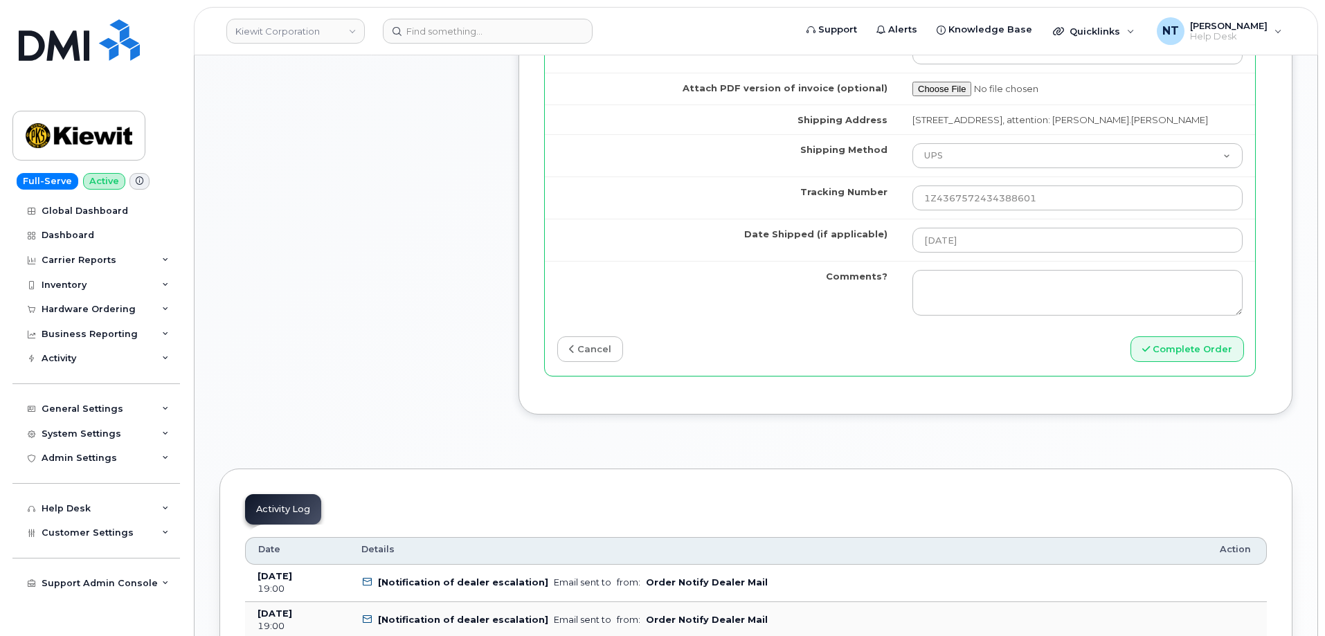
click at [1124, 253] on td "[DATE]" at bounding box center [1077, 240] width 355 height 42
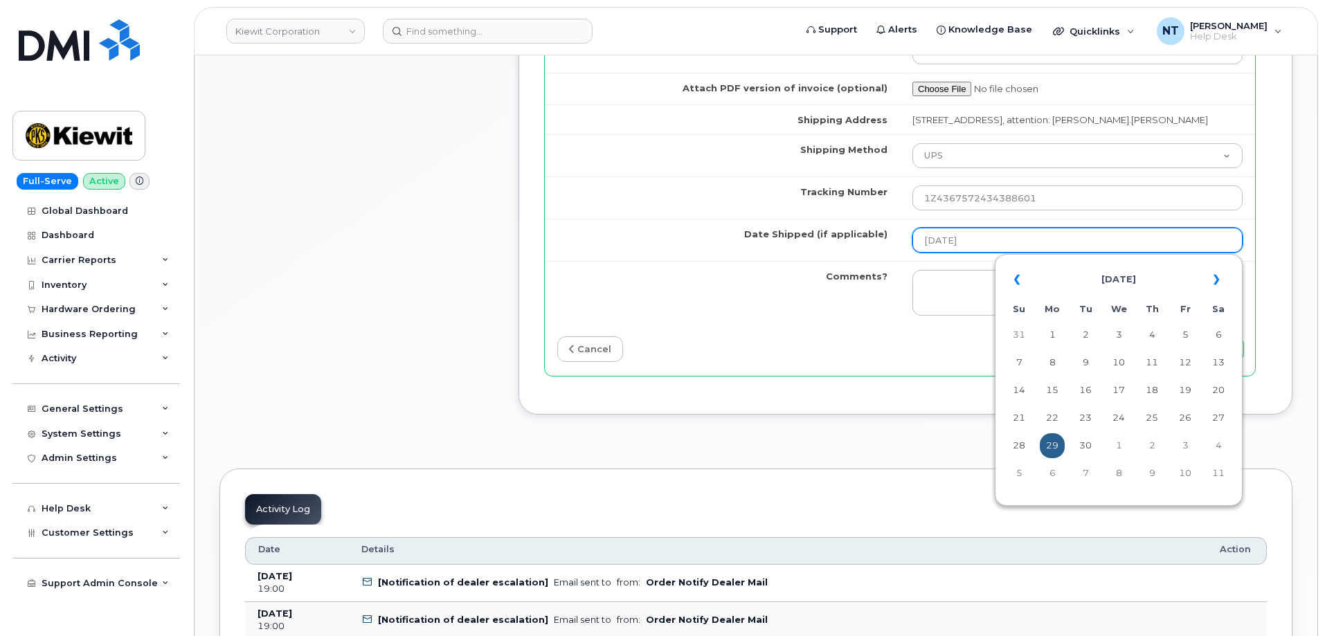
click at [1095, 242] on input "[DATE]" at bounding box center [1077, 240] width 330 height 25
click at [1150, 417] on td "25" at bounding box center [1152, 418] width 25 height 25
type input "2025-09-25"
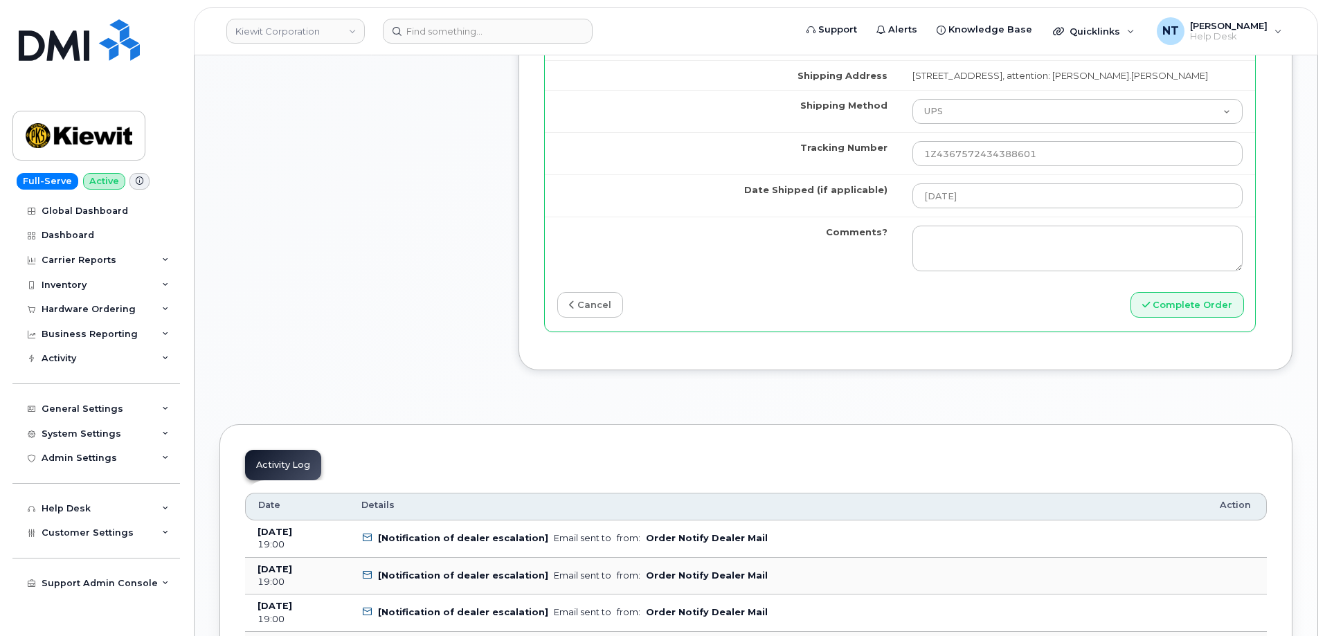
scroll to position [1385, 0]
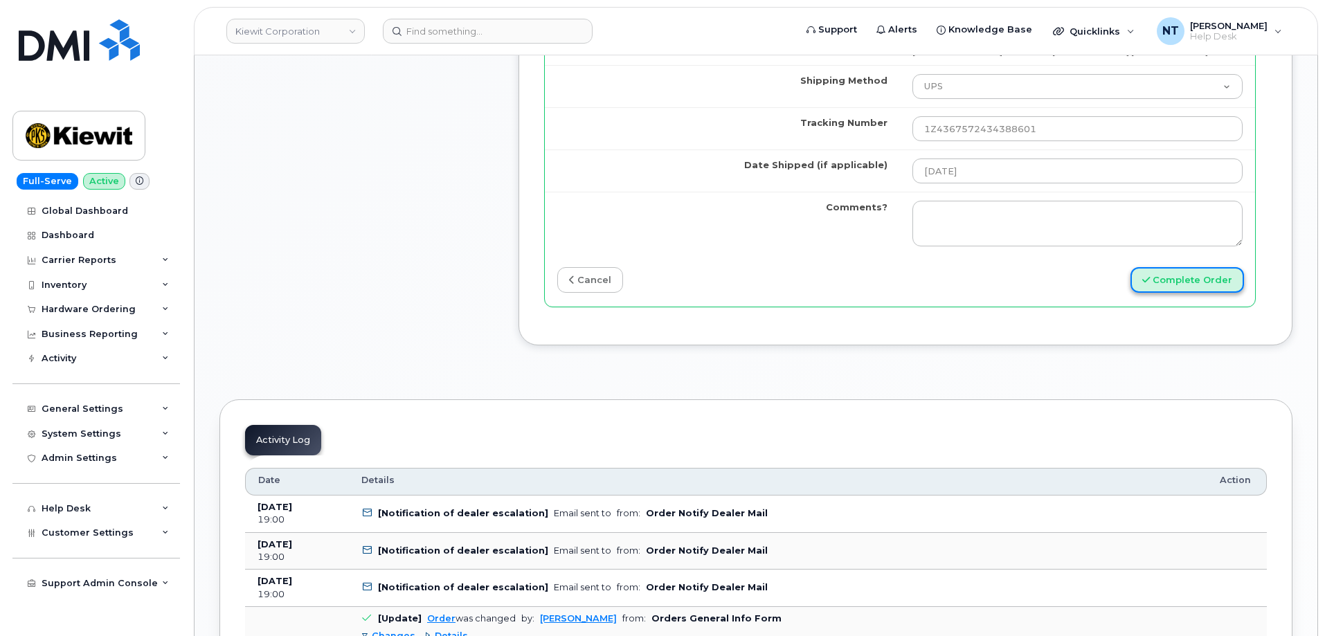
click at [1175, 287] on button "Complete Order" at bounding box center [1188, 280] width 114 height 26
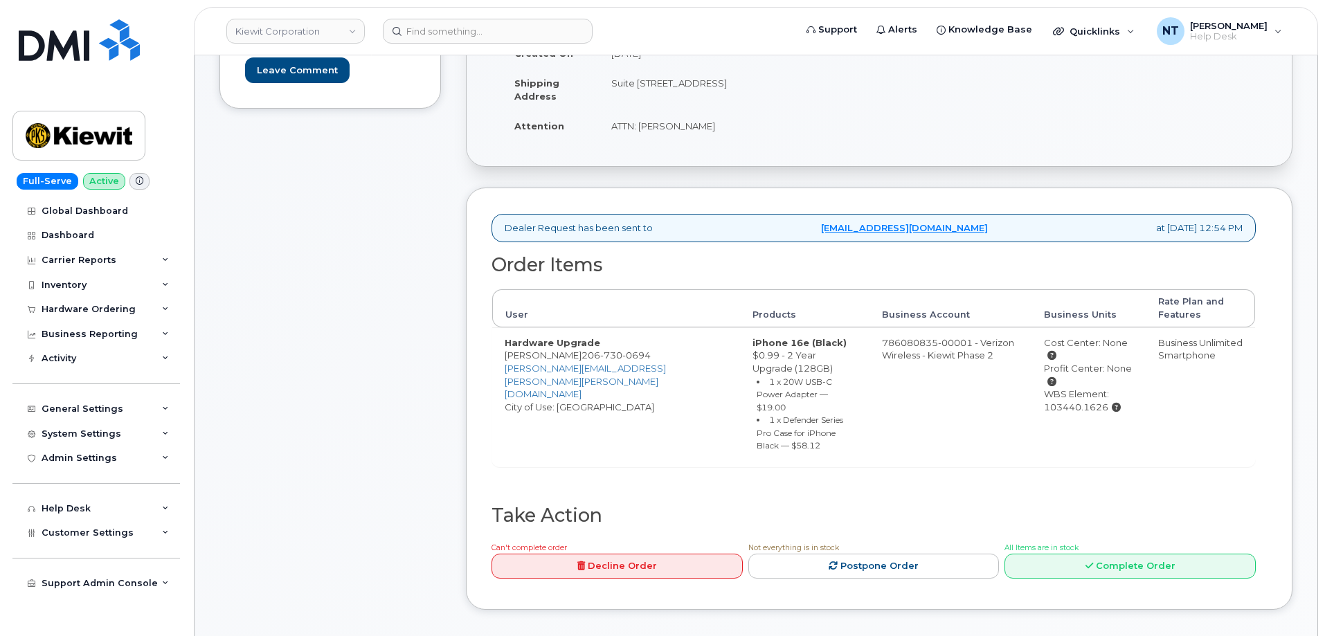
scroll to position [346, 0]
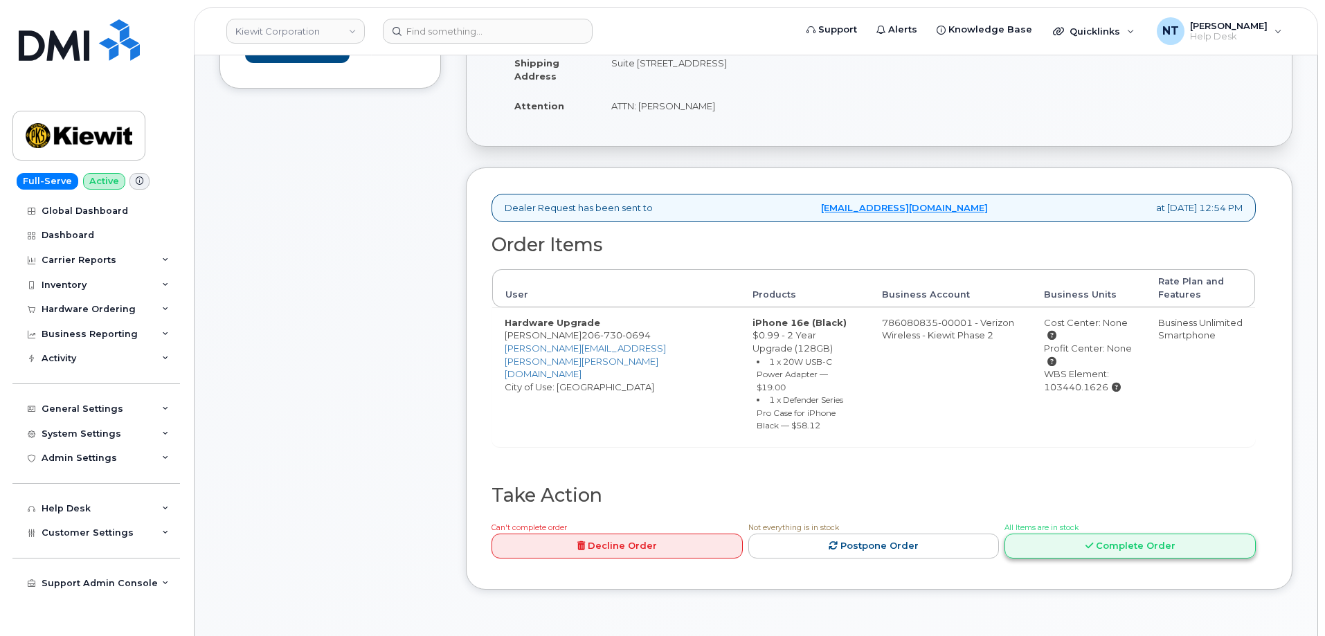
click at [1115, 534] on link "Complete Order" at bounding box center [1130, 547] width 251 height 26
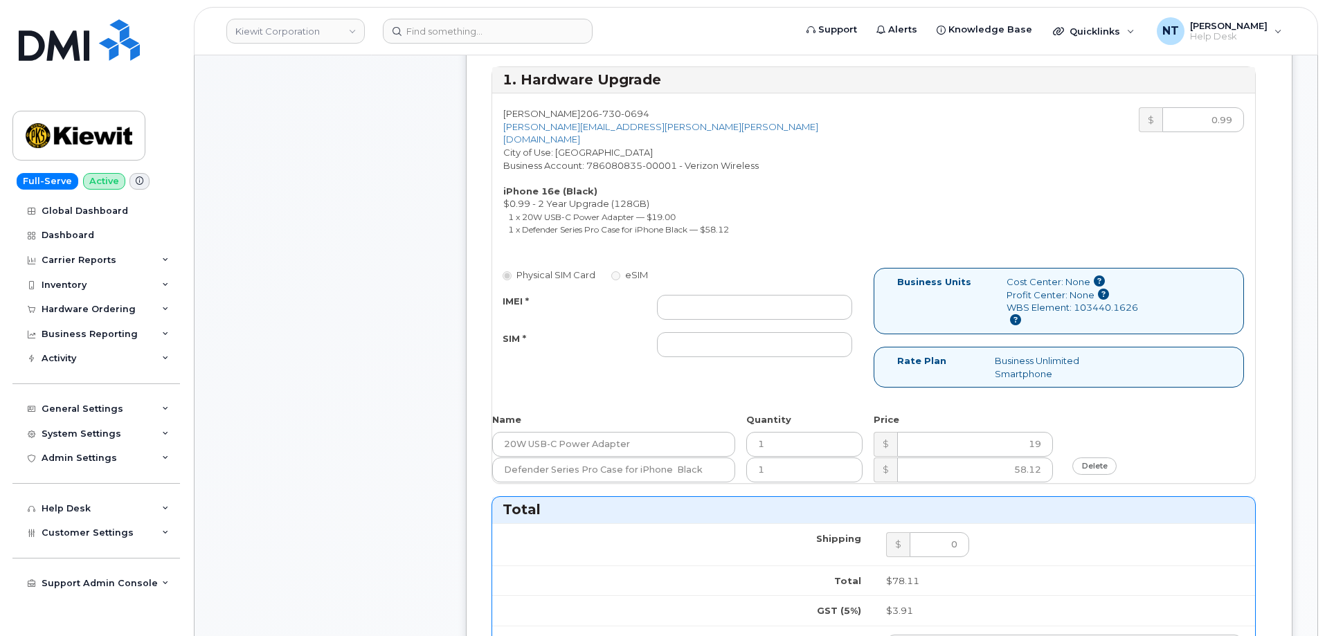
scroll to position [554, 0]
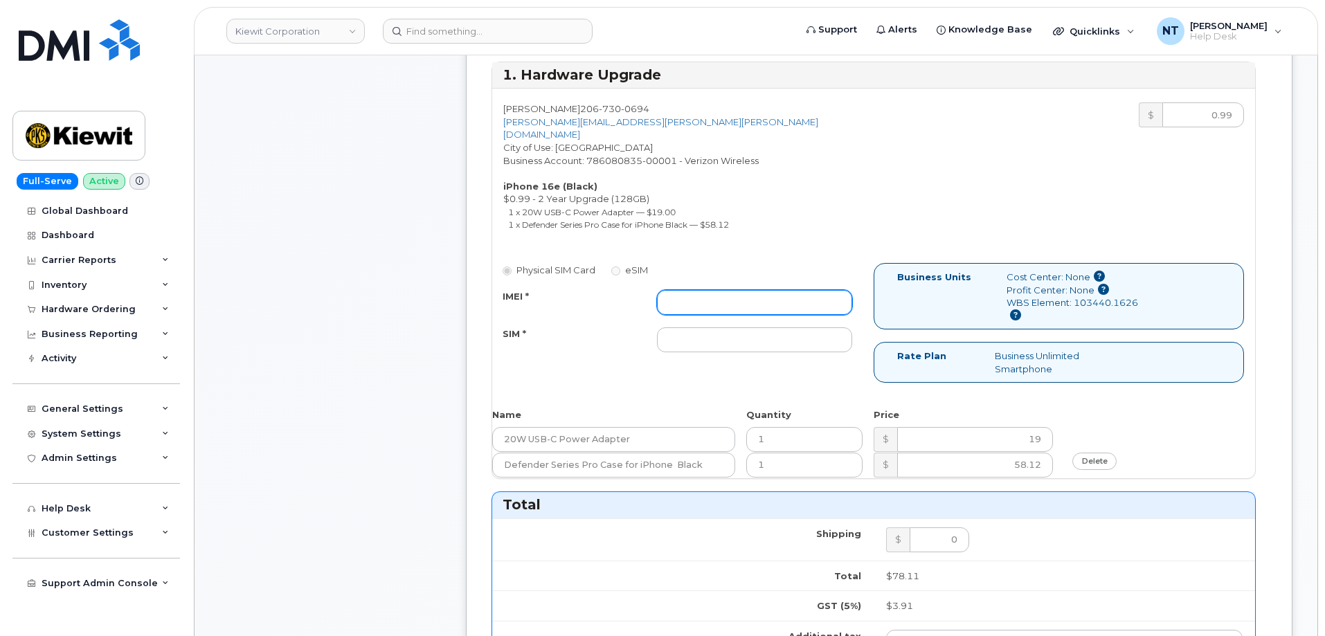
click at [781, 290] on input "IMEI *" at bounding box center [754, 302] width 195 height 25
paste input "356422162091785"
type input "356422162091785"
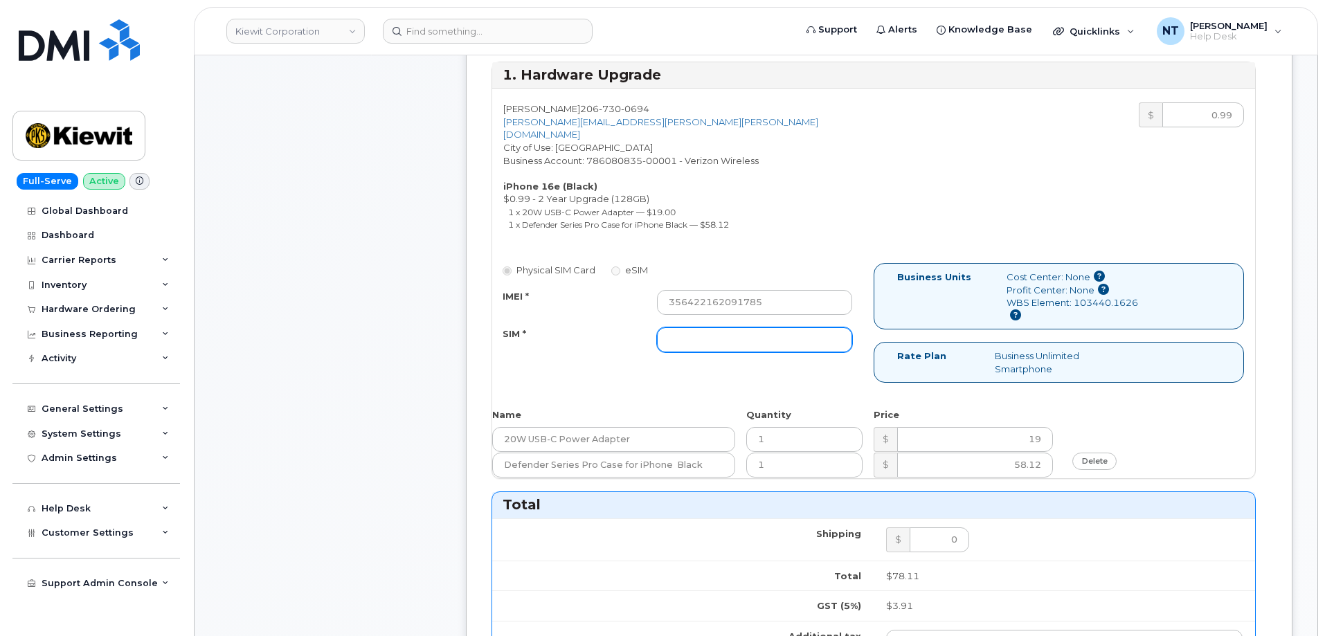
click at [770, 331] on input "SIM *" at bounding box center [754, 339] width 195 height 25
paste input "89049032007408885200215630366395"
type input "89049032007408885200215630366395"
click at [326, 326] on div "Comments Leave Comment" at bounding box center [330, 456] width 222 height 1482
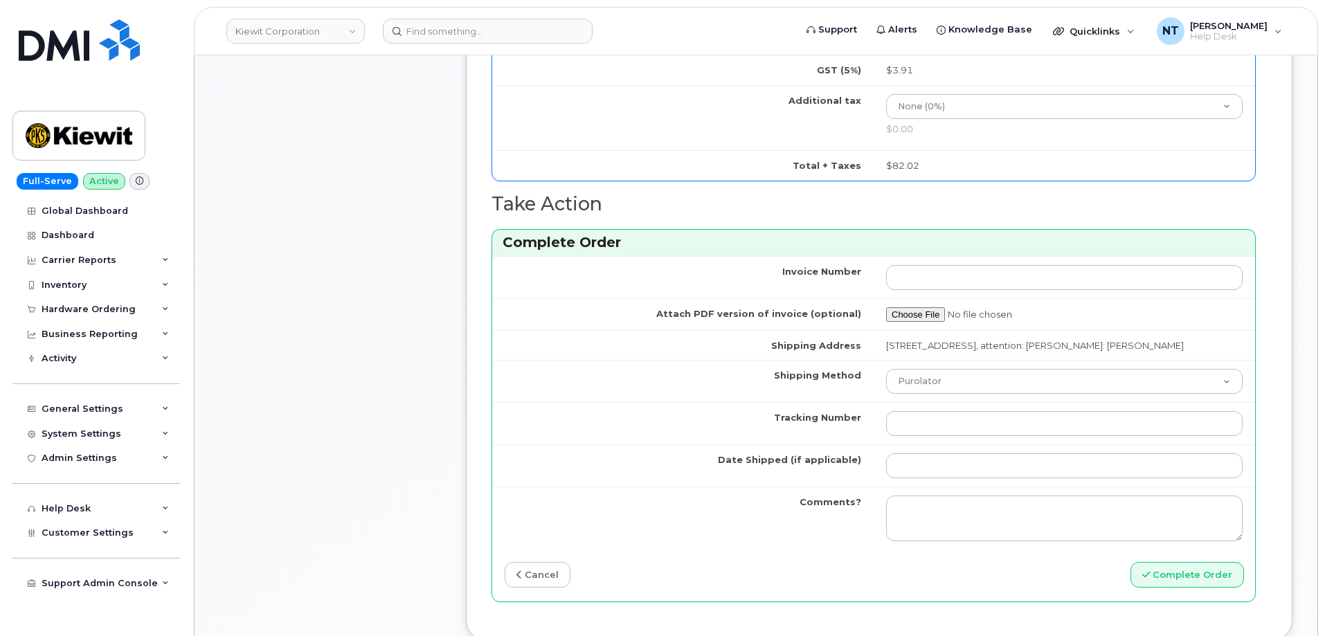
scroll to position [1108, 0]
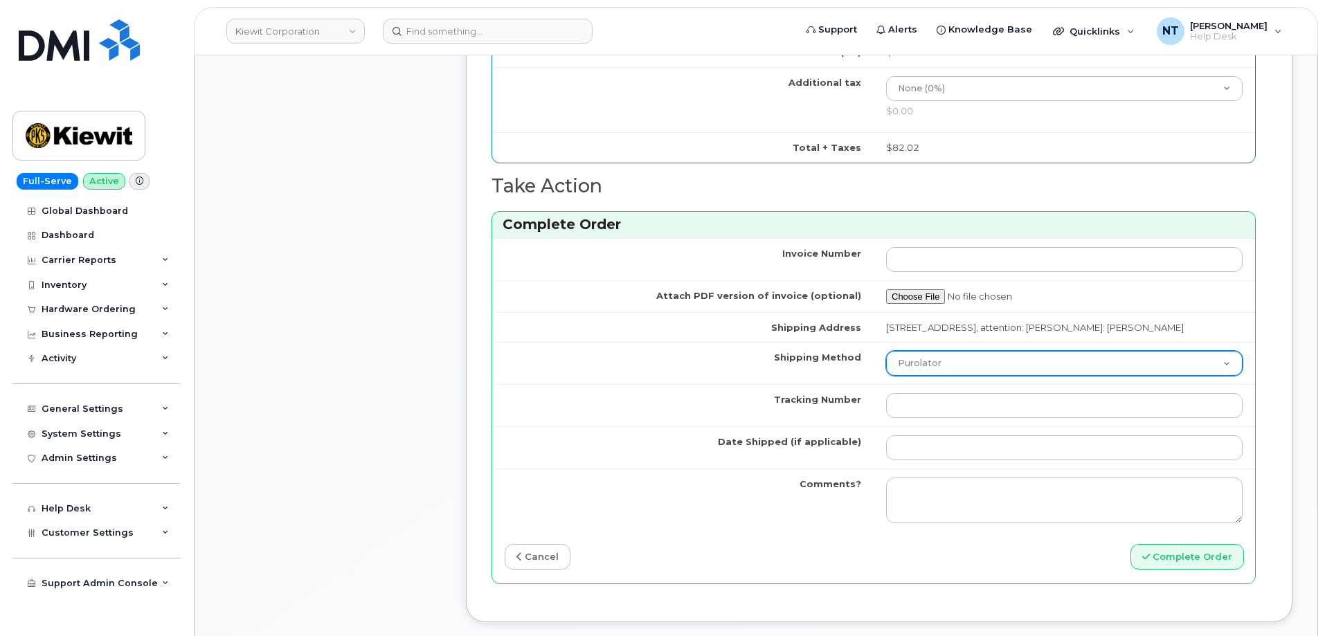
click at [967, 373] on select "Purolator UPS FedEx Canada Post Courier Other Drop Off Pick Up" at bounding box center [1064, 363] width 357 height 25
select select "FedEx"
click at [886, 351] on select "Purolator UPS FedEx Canada Post Courier Other Drop Off Pick Up" at bounding box center [1064, 363] width 357 height 25
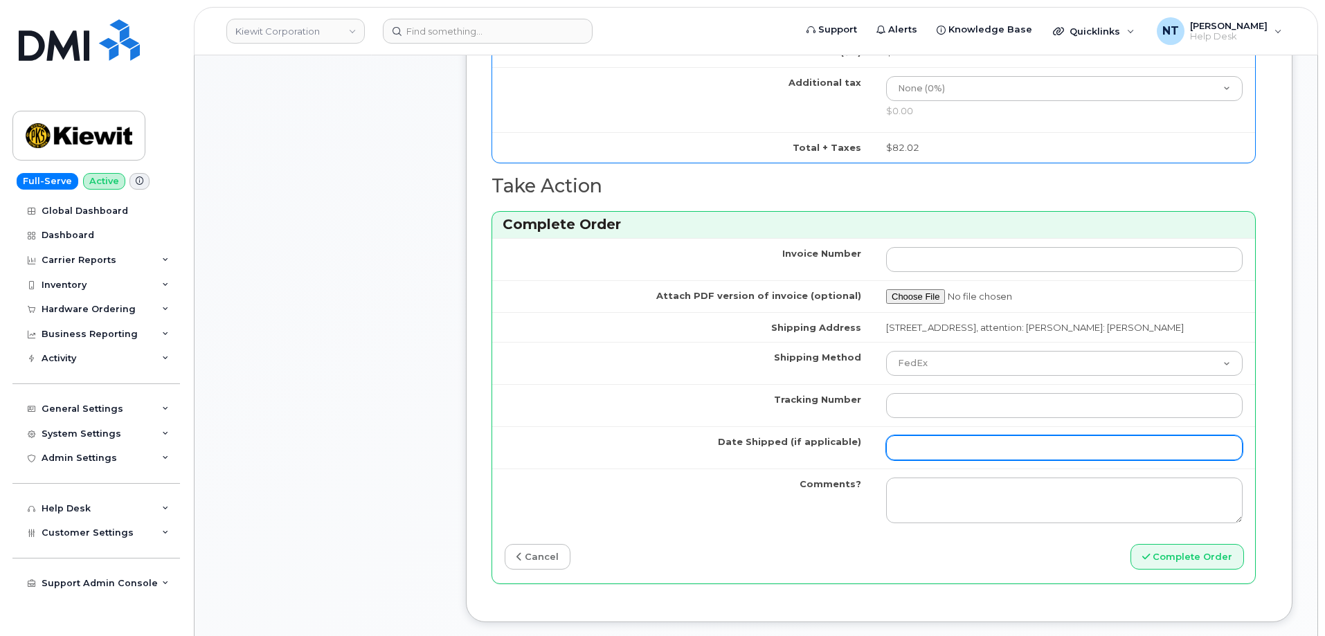
click at [917, 444] on input "Date Shipped (if applicable)" at bounding box center [1064, 447] width 357 height 25
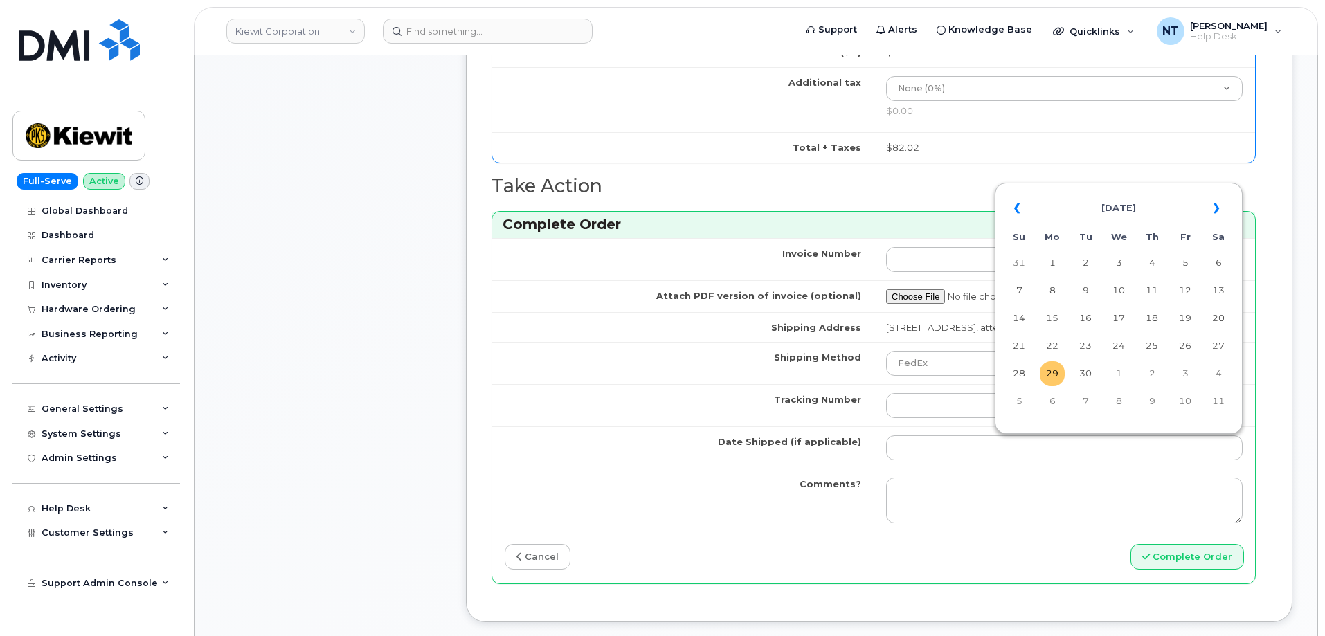
click at [1053, 379] on td "29" at bounding box center [1052, 373] width 25 height 25
type input "[DATE]"
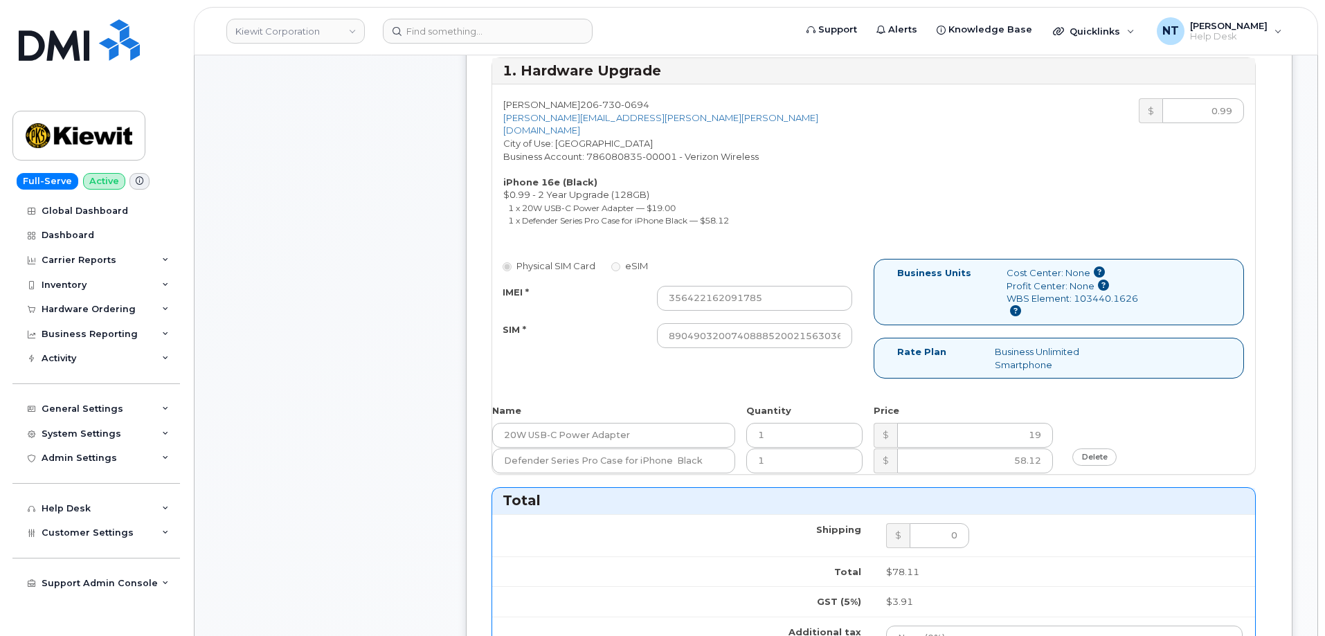
scroll to position [415, 0]
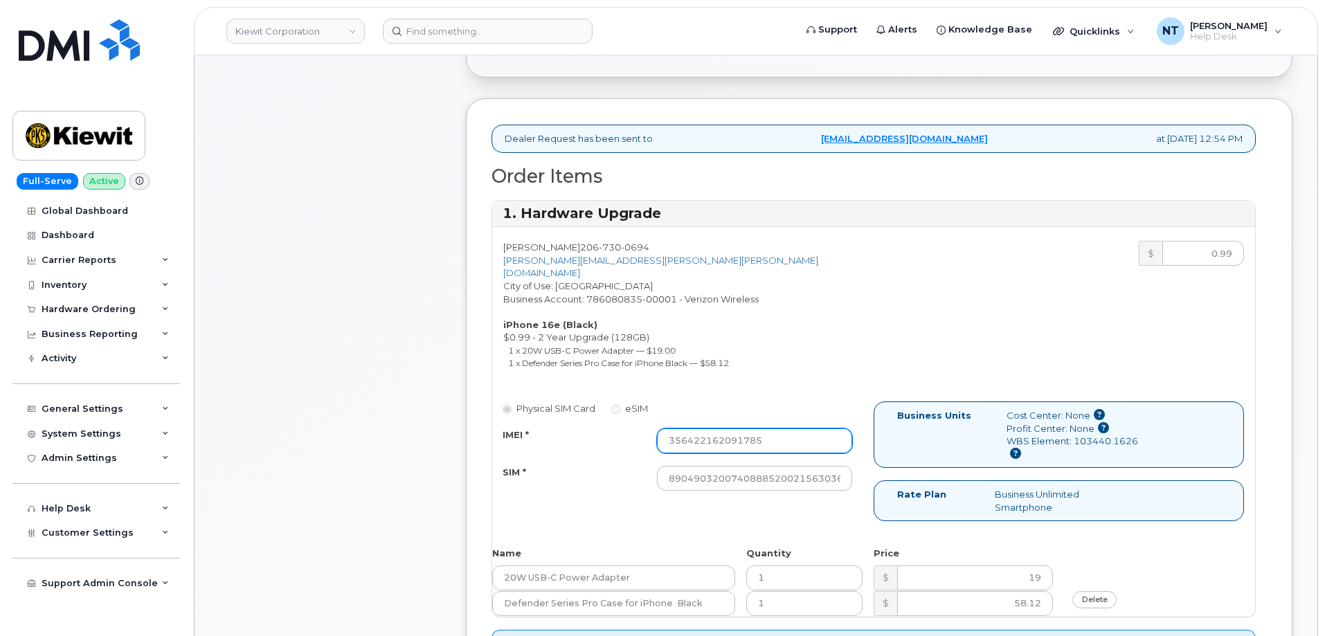
drag, startPoint x: 799, startPoint y: 425, endPoint x: 550, endPoint y: 441, distance: 249.0
click at [531, 436] on div "IMEI * 356422162091785" at bounding box center [677, 441] width 370 height 25
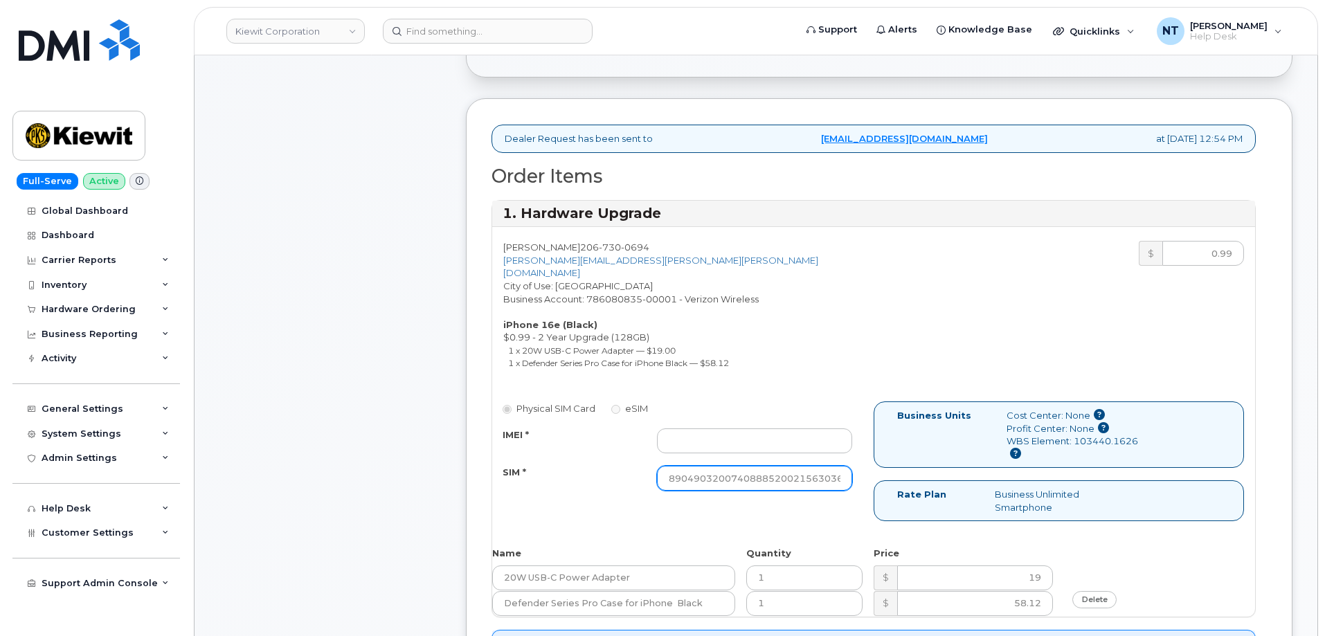
click at [813, 473] on input "89049032007408885200215630366395" at bounding box center [754, 478] width 195 height 25
click at [343, 453] on div "Comments Leave Comment" at bounding box center [330, 595] width 222 height 1482
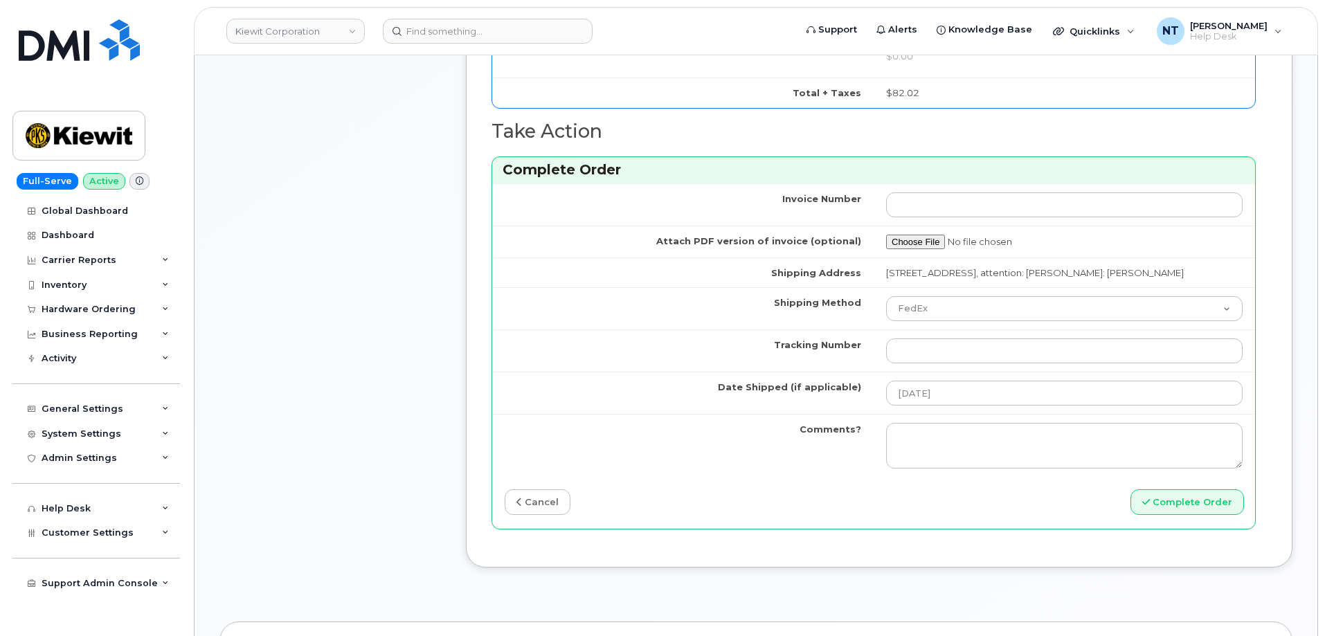
scroll to position [1177, 0]
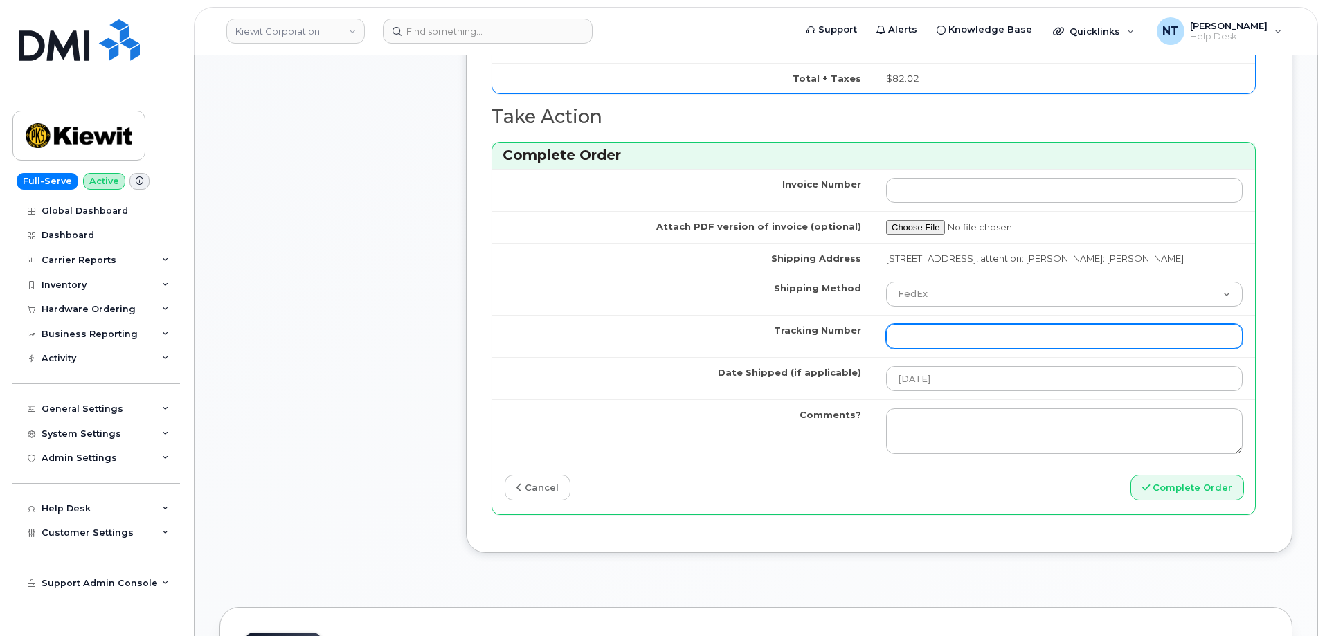
drag, startPoint x: 926, startPoint y: 339, endPoint x: 951, endPoint y: 326, distance: 27.9
click at [926, 339] on input "Tracking Number" at bounding box center [1064, 336] width 357 height 25
paste input "1Z3W39X63554427331"
type input "1Z3W39X63554427331"
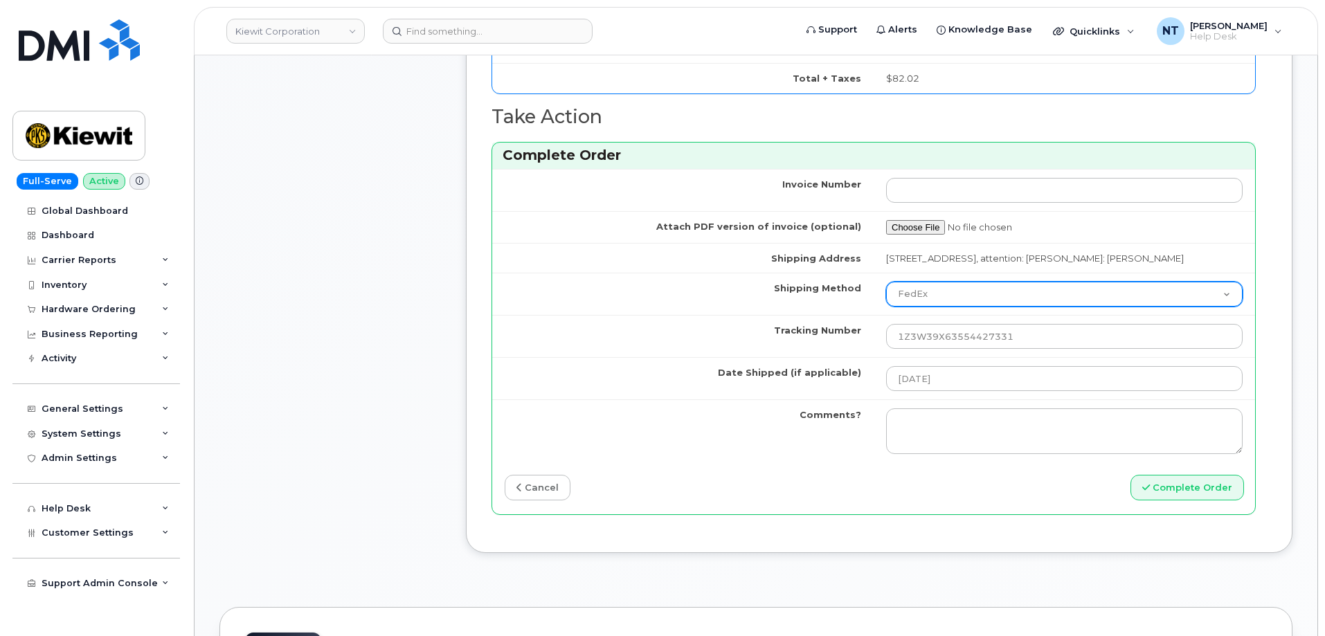
click at [961, 302] on select "Purolator UPS FedEx Canada Post Courier Other Drop Off Pick Up" at bounding box center [1064, 294] width 357 height 25
select select "UPS"
click at [886, 282] on select "Purolator UPS FedEx Canada Post Courier Other Drop Off Pick Up" at bounding box center [1064, 294] width 357 height 25
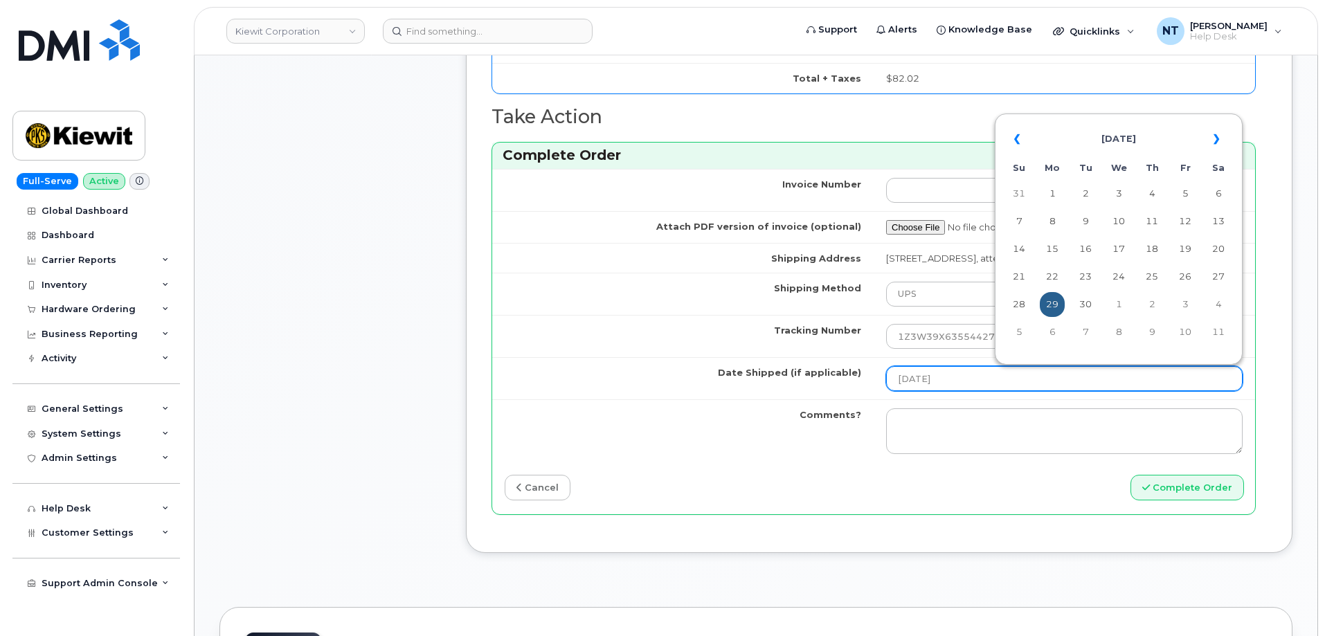
click at [926, 375] on input "2025-09-29" at bounding box center [1064, 378] width 357 height 25
click at [1052, 277] on td "22" at bounding box center [1052, 276] width 25 height 25
type input "2025-09-22"
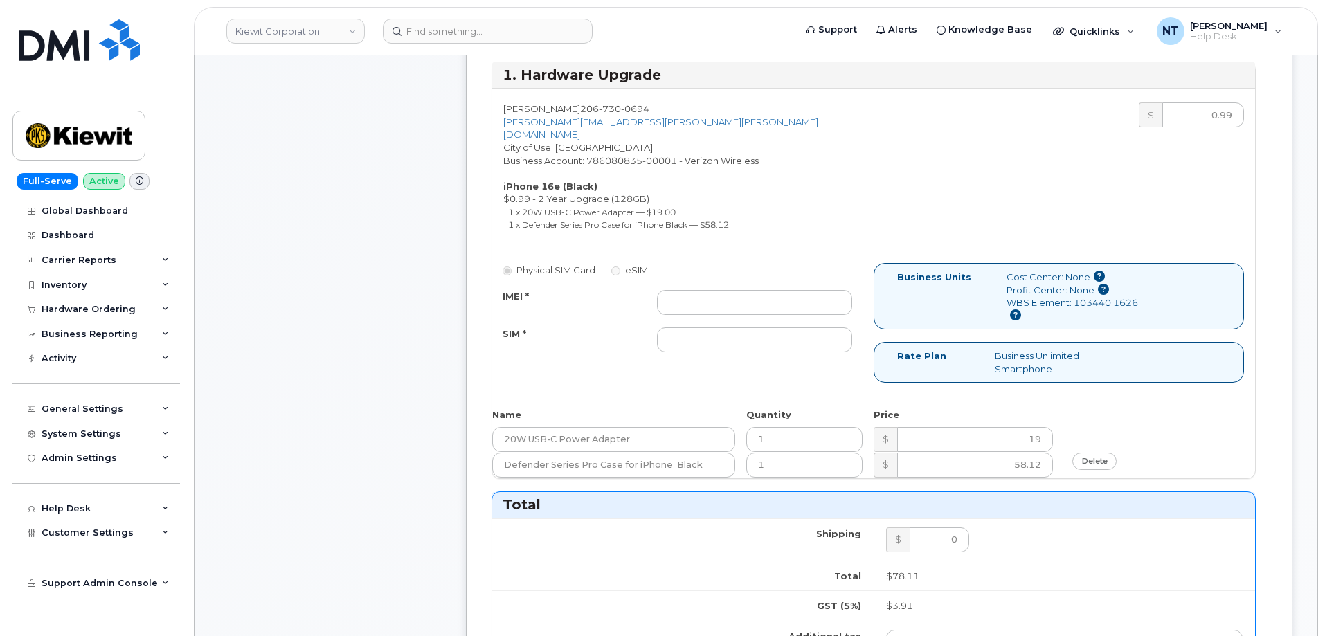
scroll to position [485, 0]
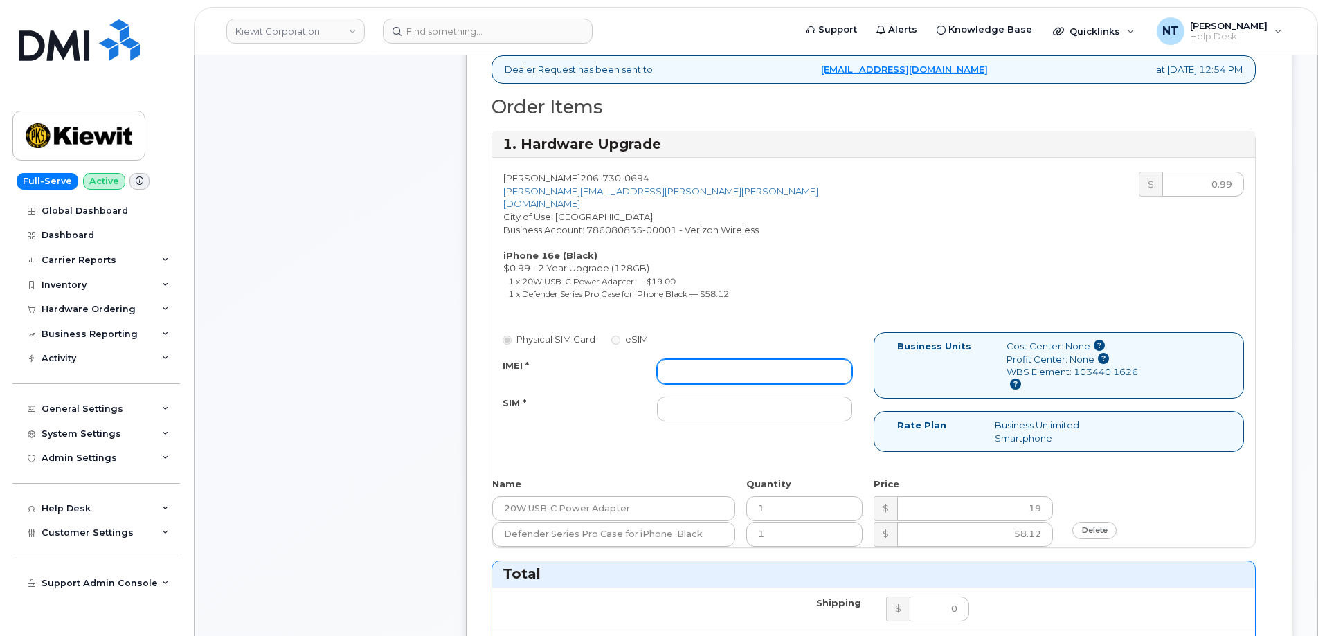
click at [708, 359] on input "IMEI *" at bounding box center [754, 371] width 195 height 25
paste input "355852810687314"
type input "355852810687314"
click at [704, 421] on div "Physical SIM Card eSIM IMEI * 355852810687314 SIM *" at bounding box center [682, 383] width 381 height 102
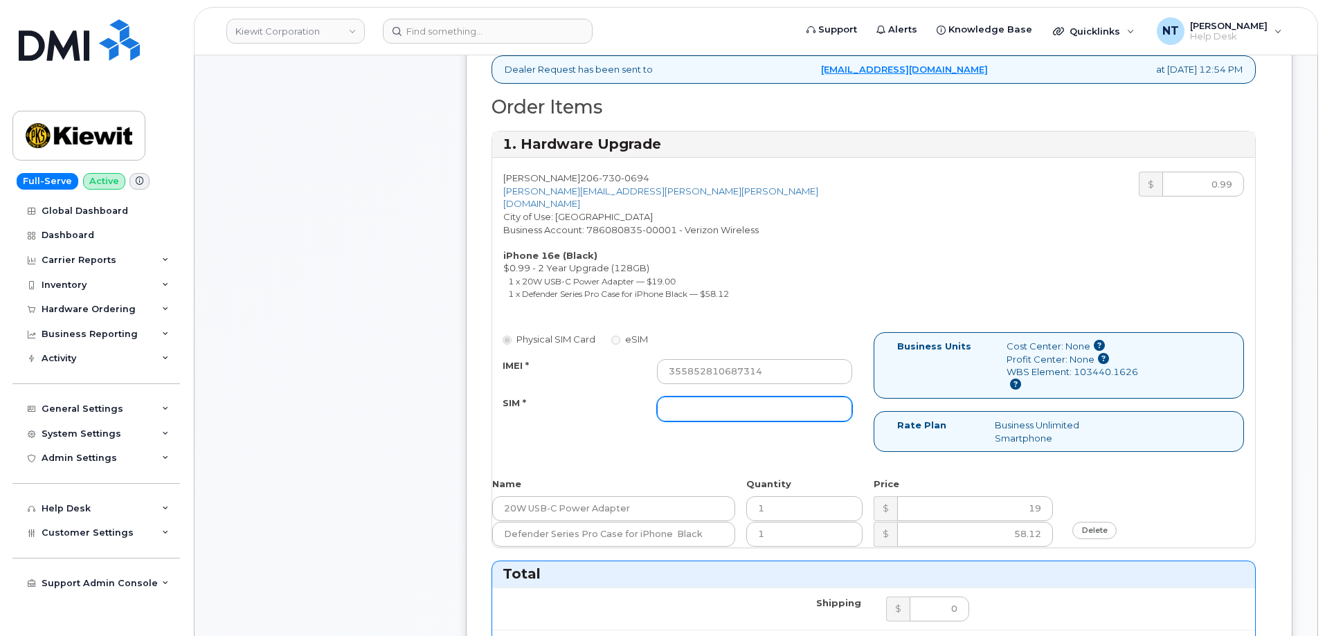
click at [701, 402] on input "SIM *" at bounding box center [754, 409] width 195 height 25
click at [702, 397] on input "SIM *" at bounding box center [754, 409] width 195 height 25
type input "n/a"
click at [377, 417] on div "Comments Leave Comment" at bounding box center [330, 526] width 222 height 1482
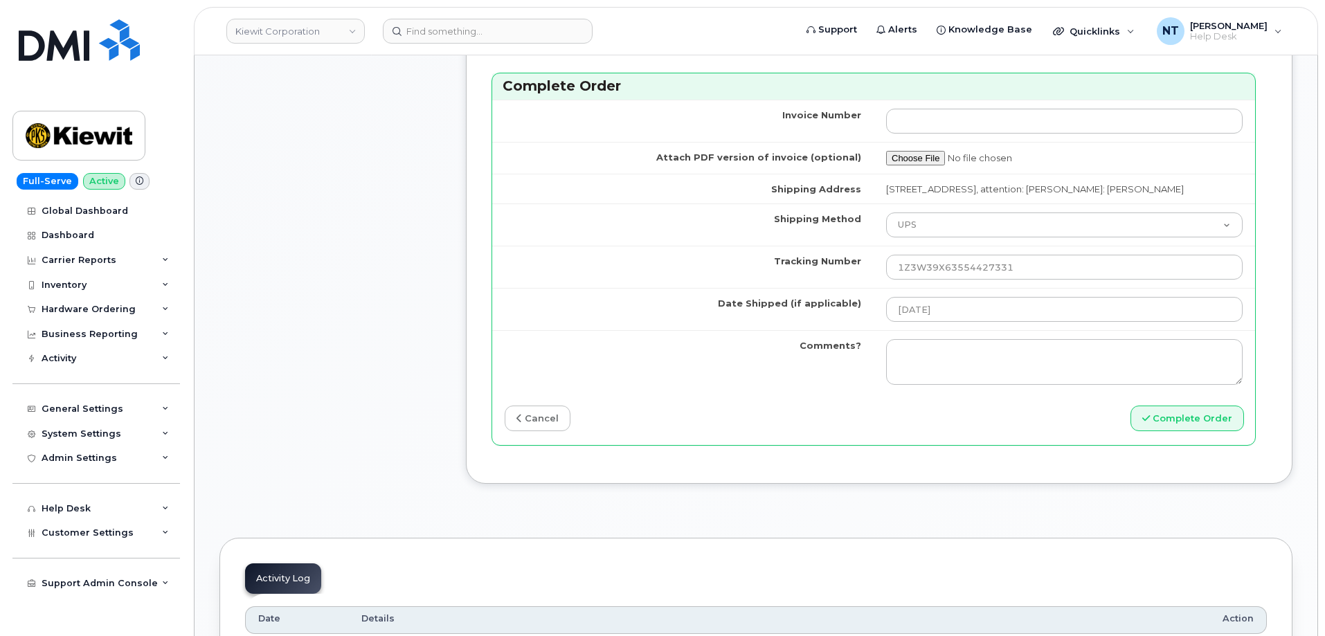
scroll to position [1177, 0]
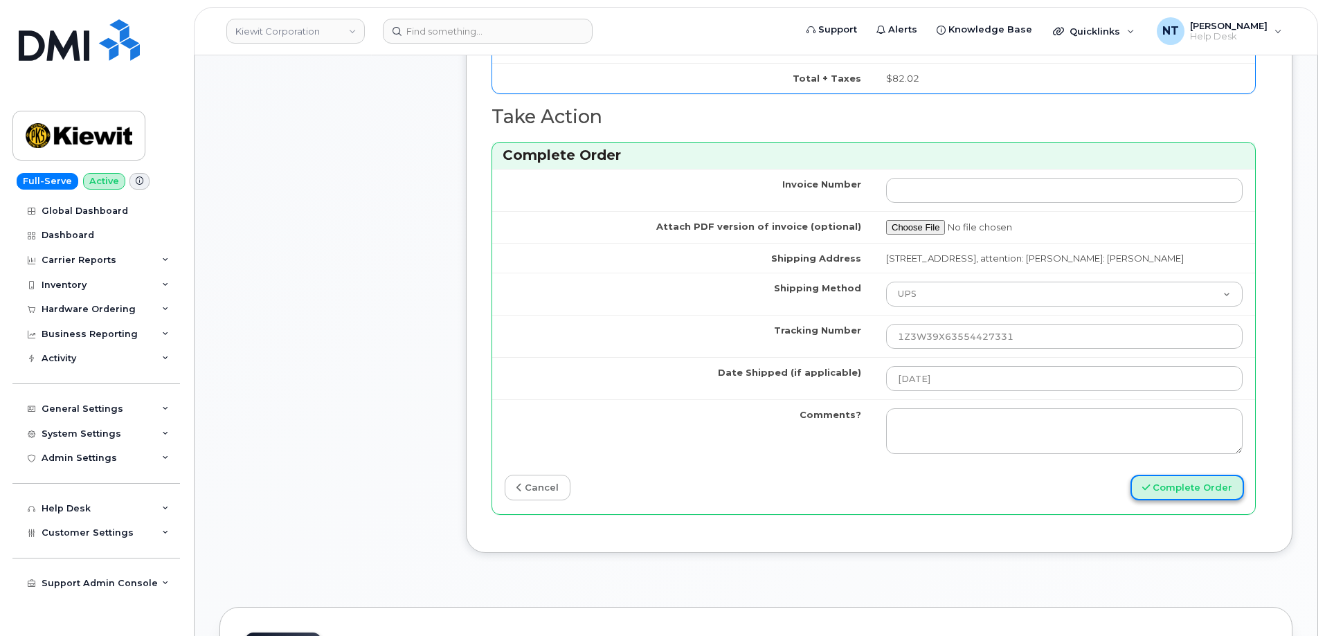
click at [1177, 491] on button "Complete Order" at bounding box center [1188, 488] width 114 height 26
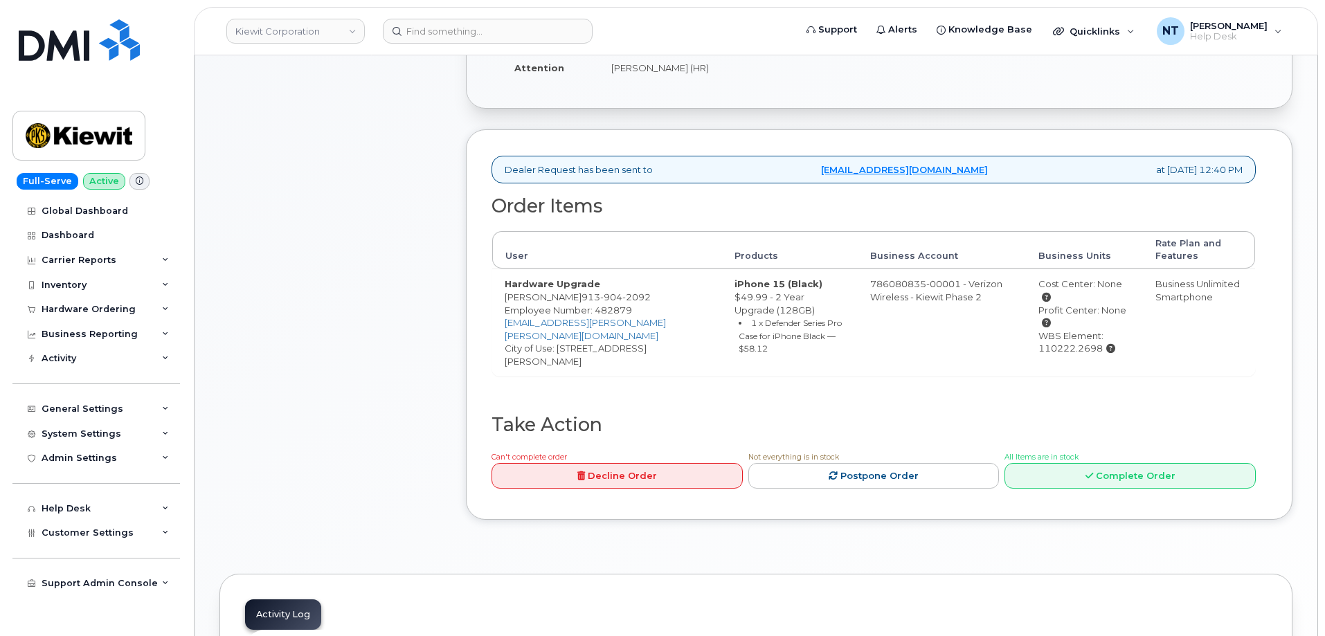
scroll to position [415, 0]
click at [1093, 471] on icon at bounding box center [1090, 475] width 8 height 9
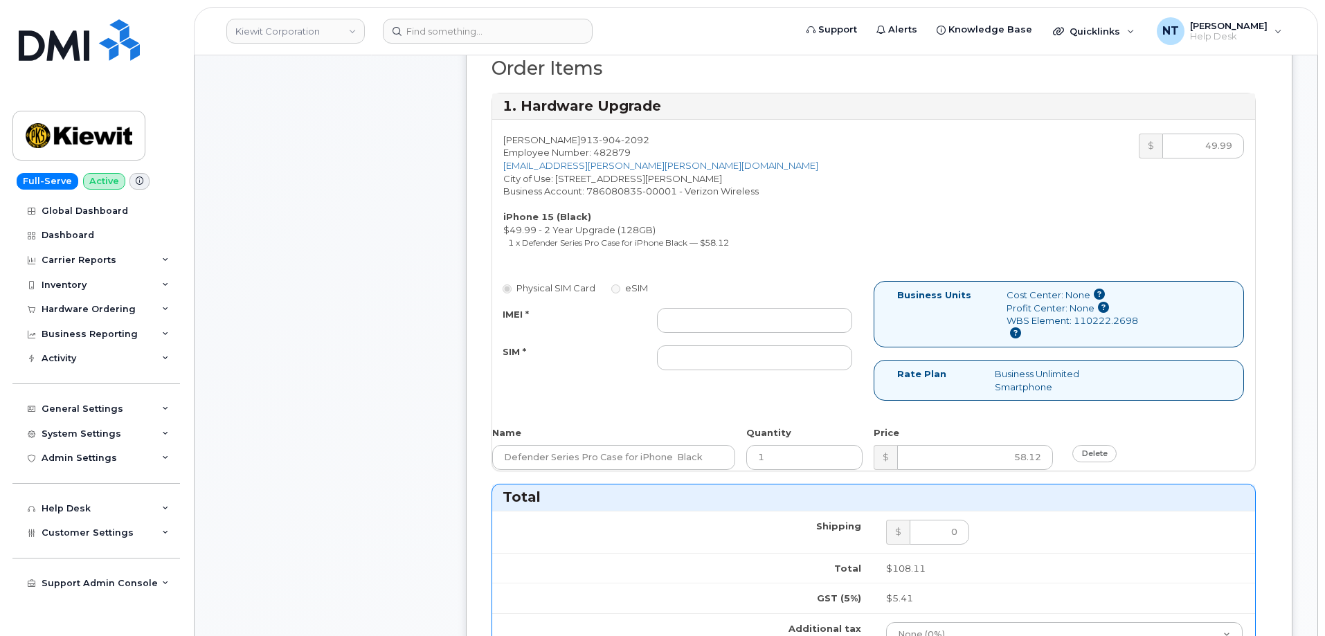
scroll to position [554, 0]
click at [733, 320] on input "IMEI *" at bounding box center [754, 319] width 195 height 25
paste input "357491838912632"
type input "357491838912632"
click at [699, 368] on input "SIM *" at bounding box center [754, 357] width 195 height 25
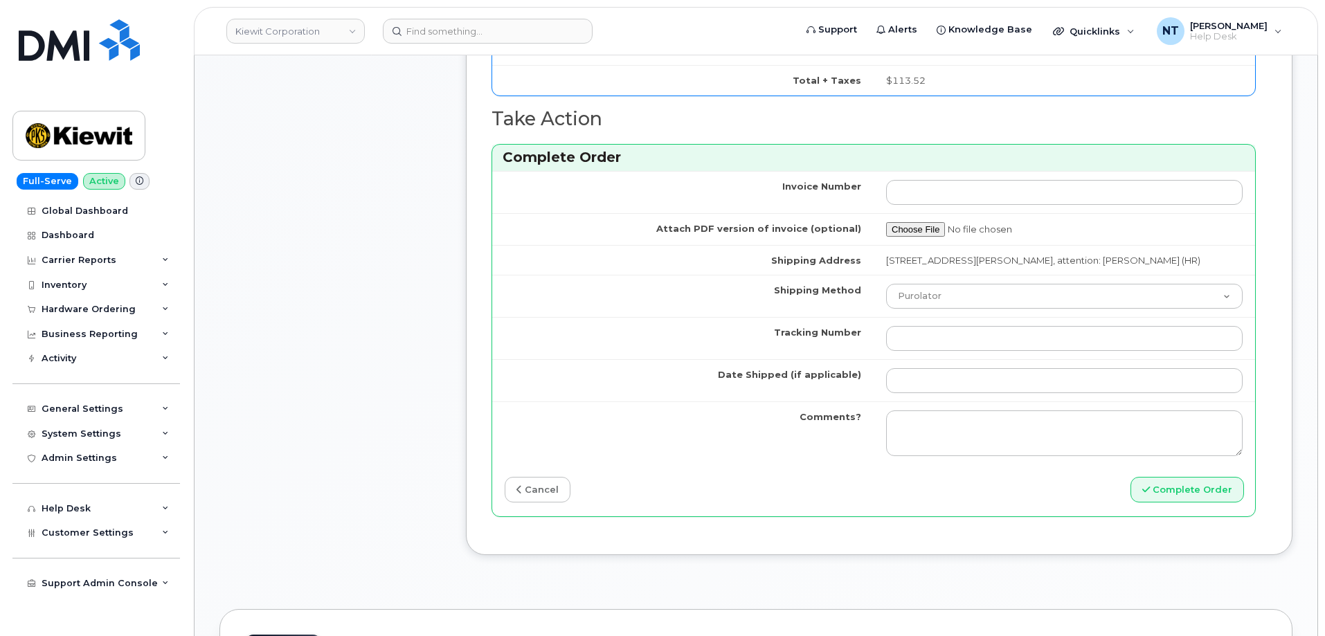
scroll to position [1177, 0]
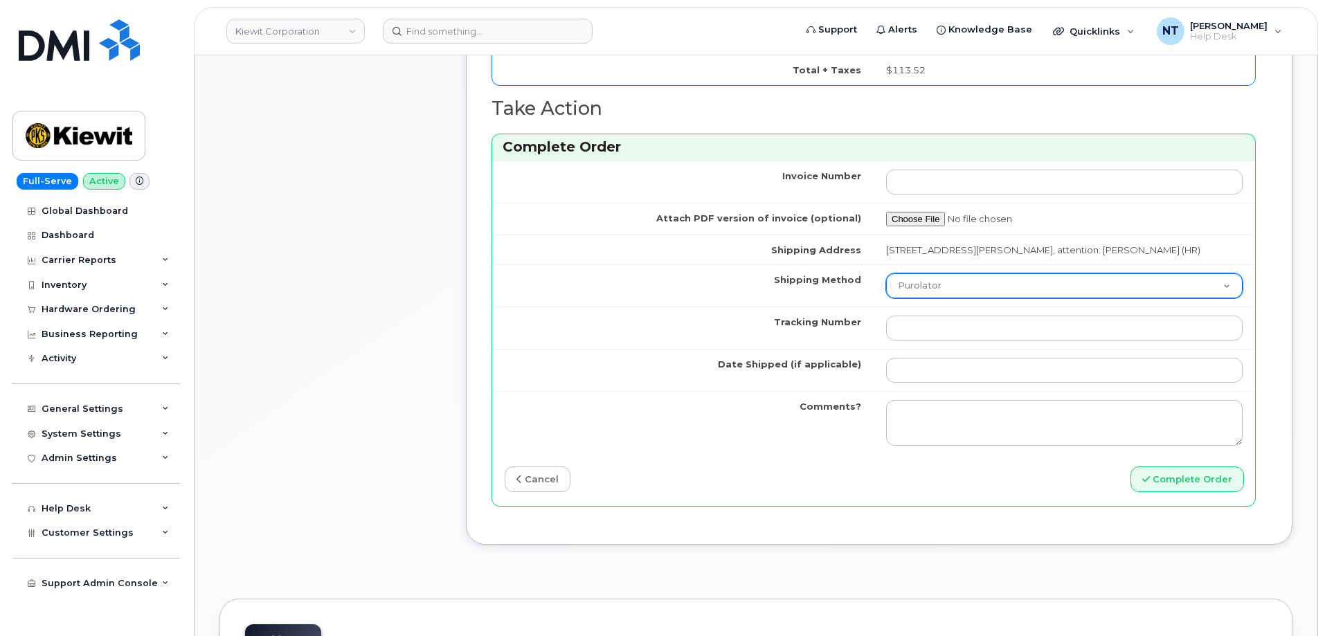
type input "n/a"
click at [927, 298] on select "Purolator UPS FedEx Canada Post Courier Other Drop Off Pick Up" at bounding box center [1064, 285] width 357 height 25
select select "UPS"
click at [886, 286] on select "Purolator UPS FedEx Canada Post Courier Other Drop Off Pick Up" at bounding box center [1064, 285] width 357 height 25
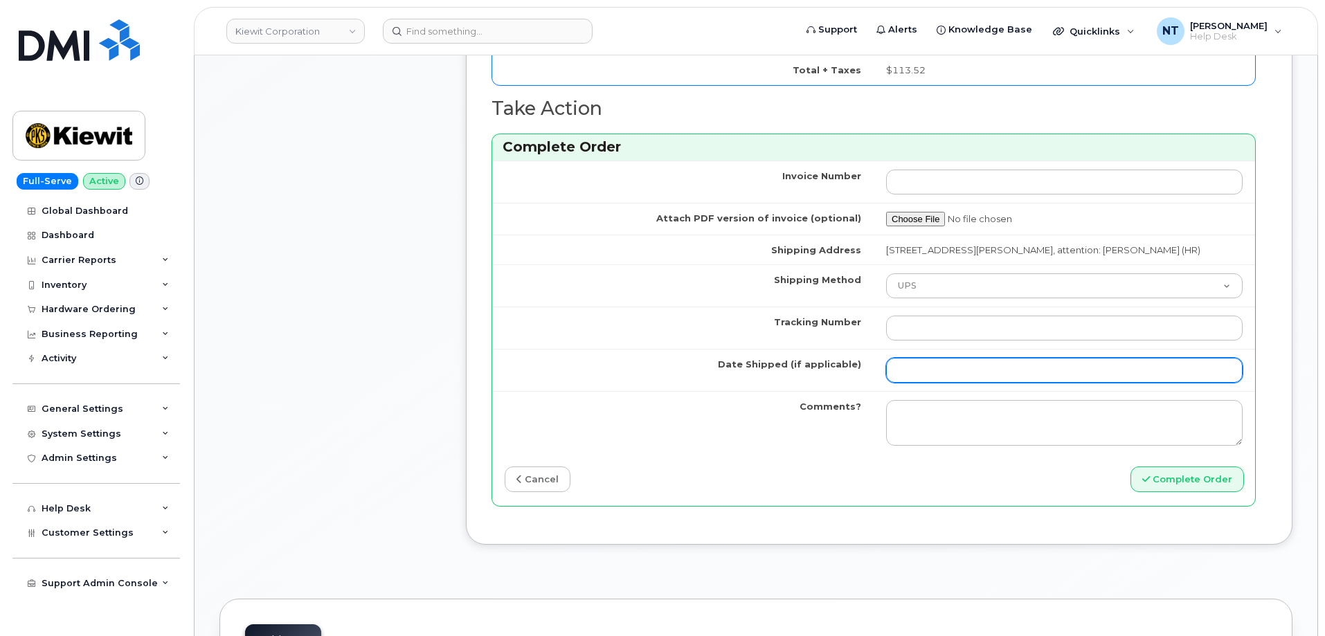
click at [913, 383] on input "Date Shipped (if applicable)" at bounding box center [1064, 370] width 357 height 25
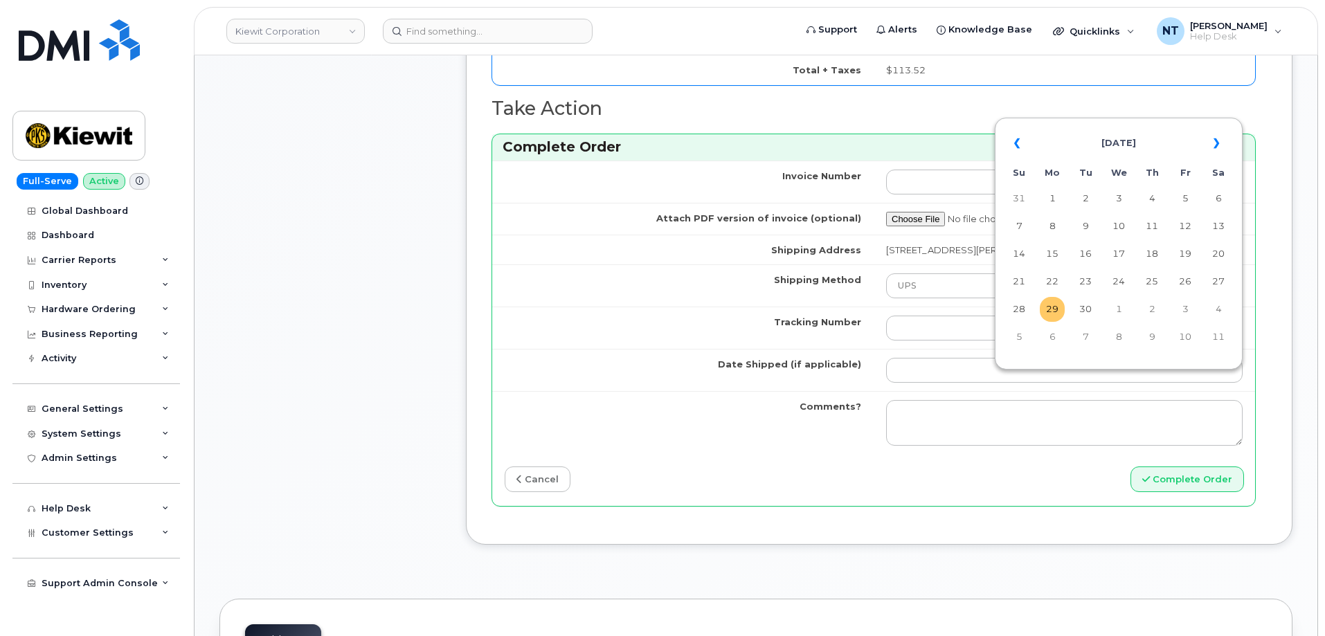
click at [1052, 301] on td "29" at bounding box center [1052, 309] width 25 height 25
type input "2025-09-29"
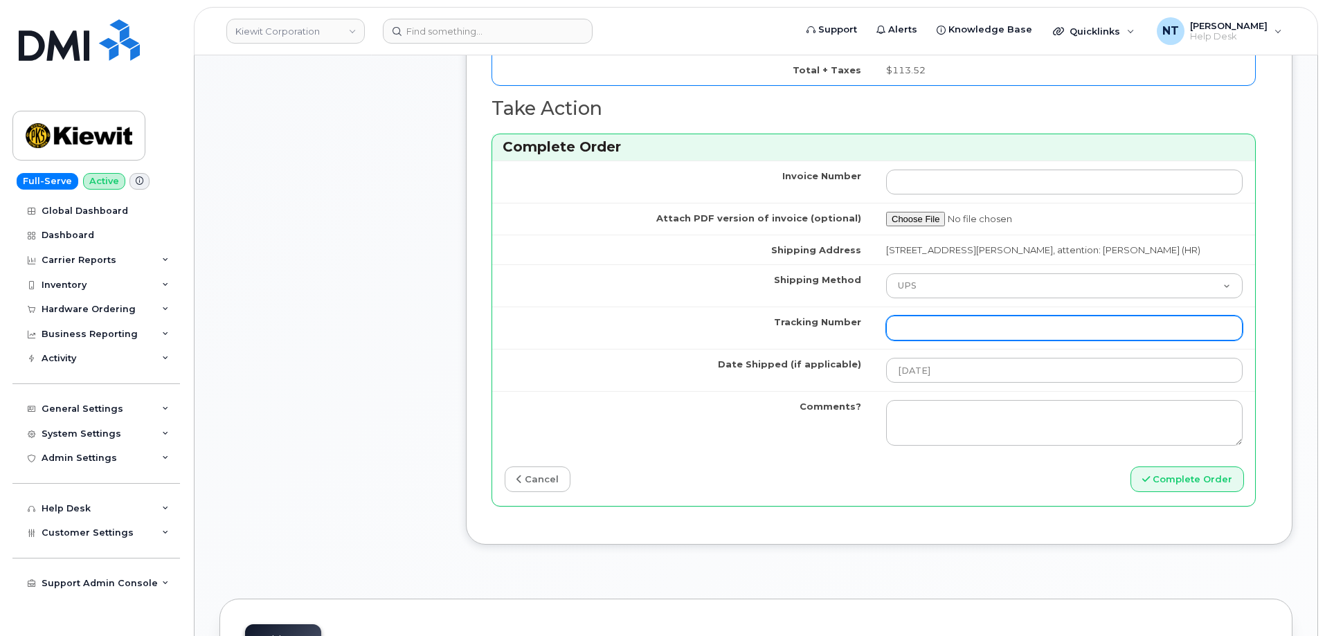
click at [946, 341] on input "Tracking Number" at bounding box center [1064, 328] width 357 height 25
paste input "1ZK5847H4221334324"
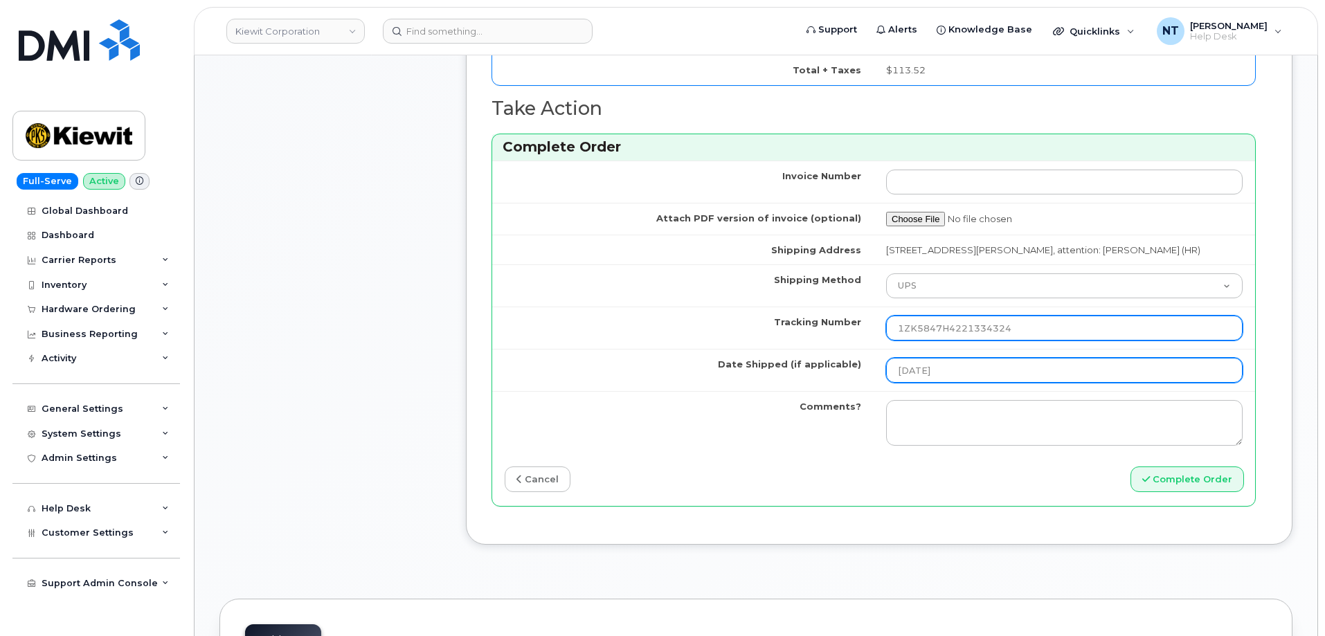
type input "1ZK5847H4221334324"
click at [946, 383] on input "2025-09-29" at bounding box center [1064, 370] width 357 height 25
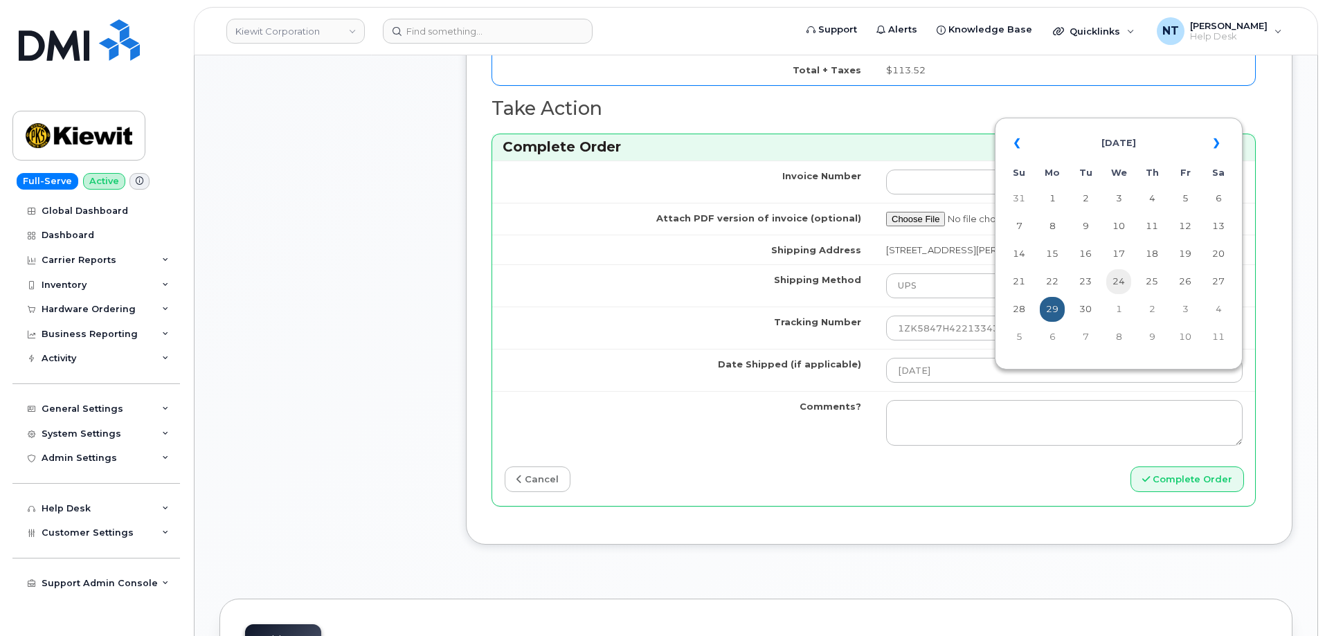
click at [1121, 286] on td "24" at bounding box center [1118, 281] width 25 height 25
type input "[DATE]"
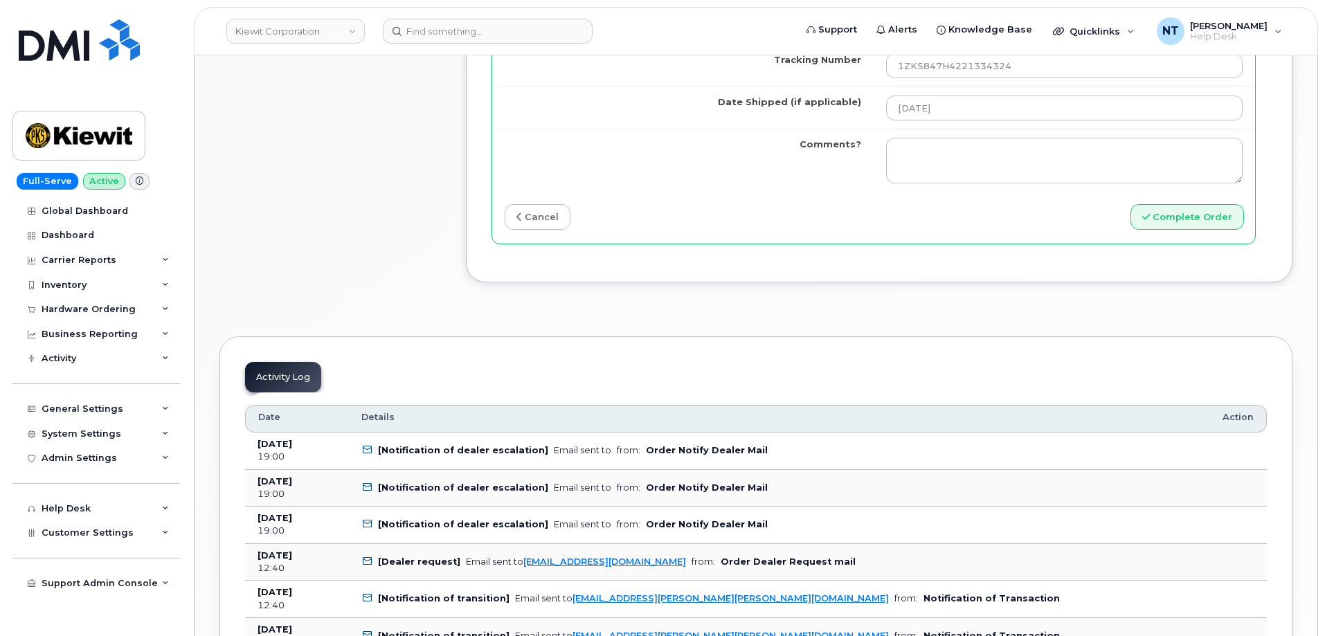
scroll to position [1315, 0]
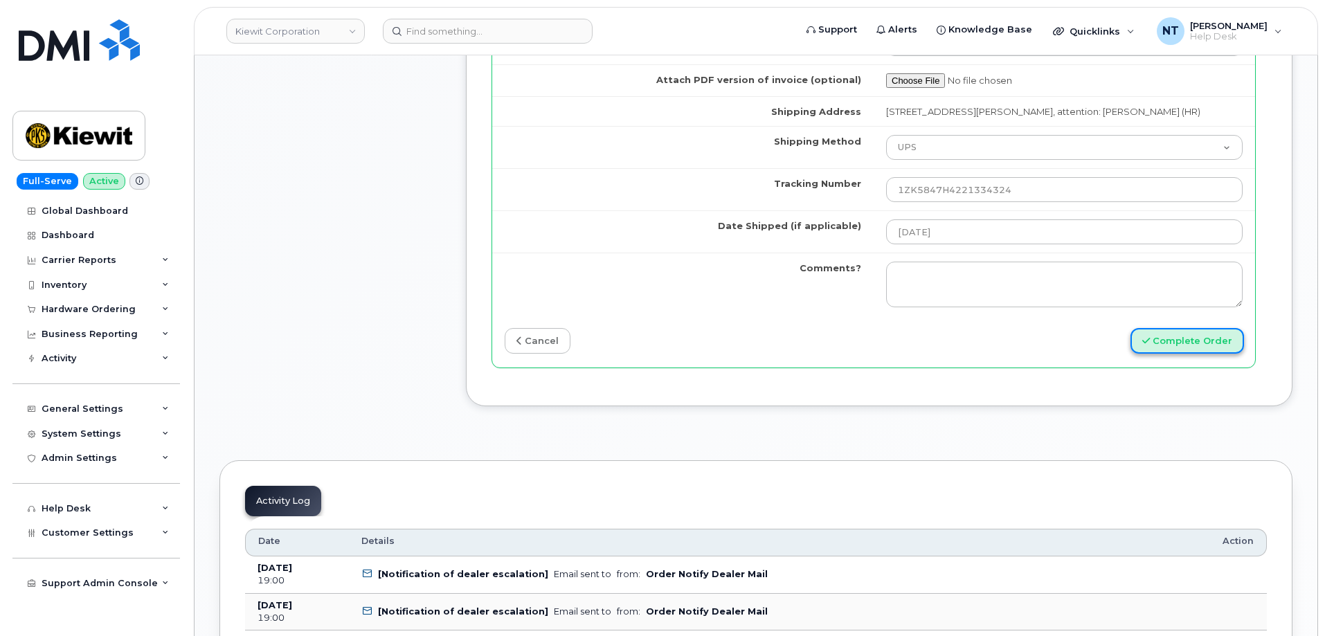
click at [1205, 354] on button "Complete Order" at bounding box center [1188, 341] width 114 height 26
